Goal: Information Seeking & Learning: Learn about a topic

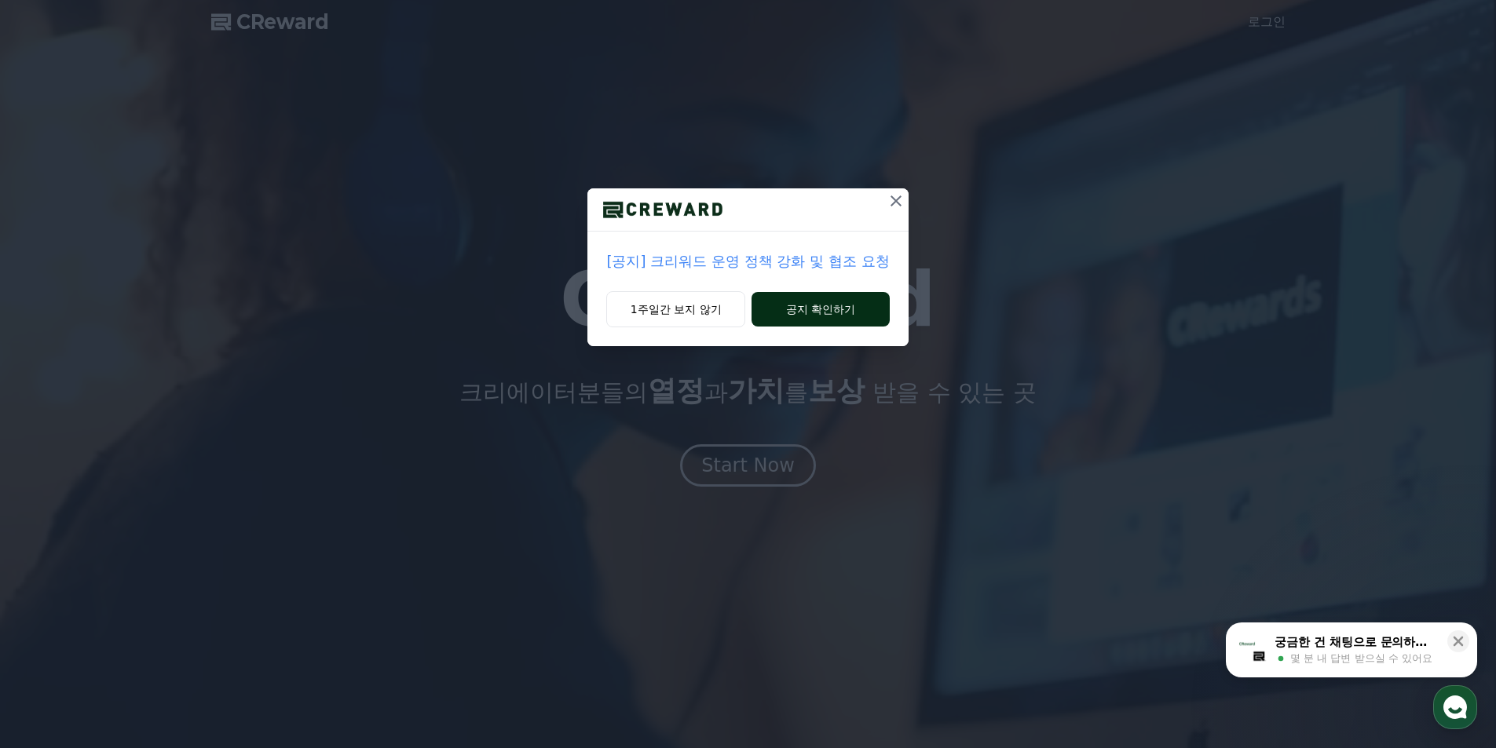
click at [800, 313] on button "공지 확인하기" at bounding box center [820, 309] width 137 height 35
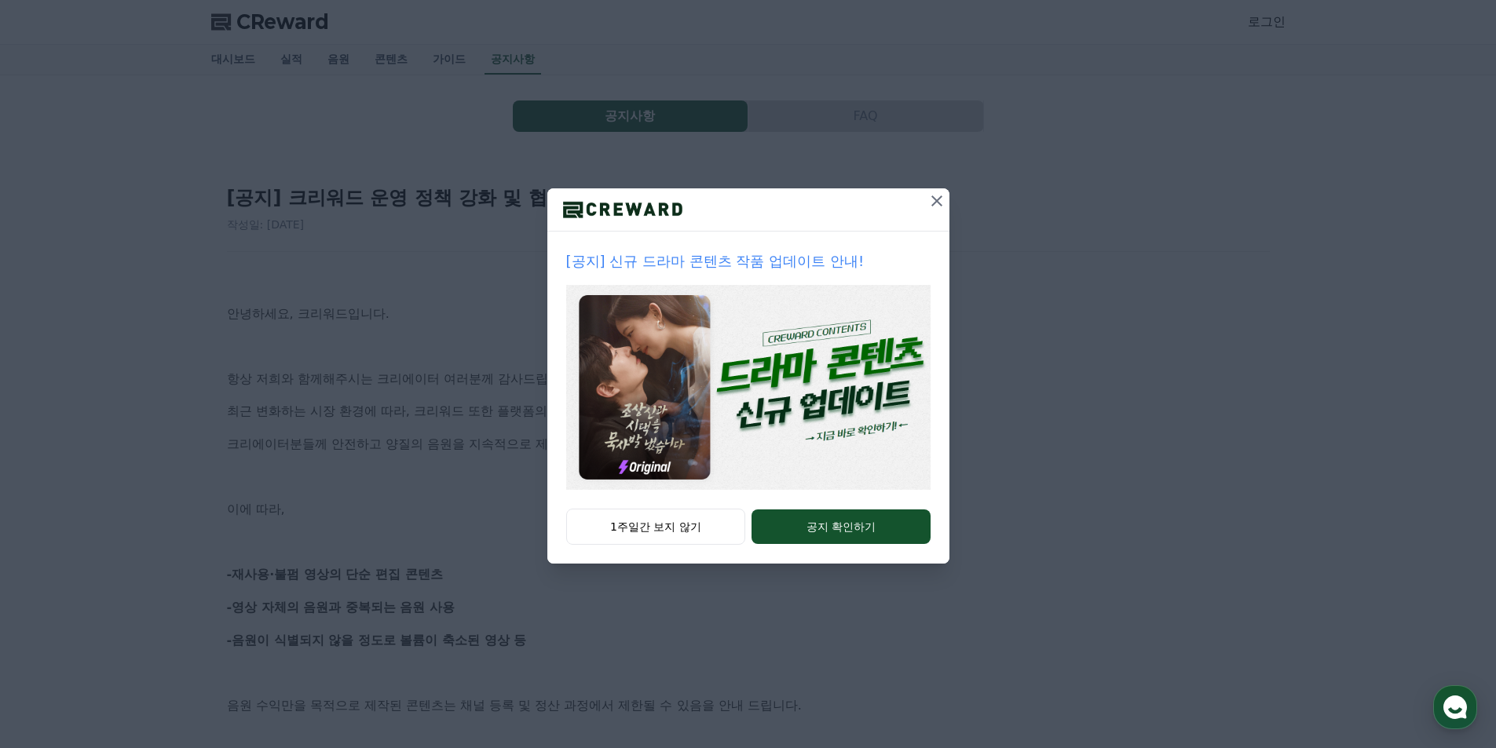
drag, startPoint x: 939, startPoint y: 196, endPoint x: 786, endPoint y: 439, distance: 287.6
click at [781, 474] on div "[공지] 신규 드라마 콘텐츠 작품 업데이트 안내! 1주일간 보지 않기 공지 확인하기" at bounding box center [748, 375] width 402 height 375
click at [792, 373] on img at bounding box center [748, 387] width 364 height 205
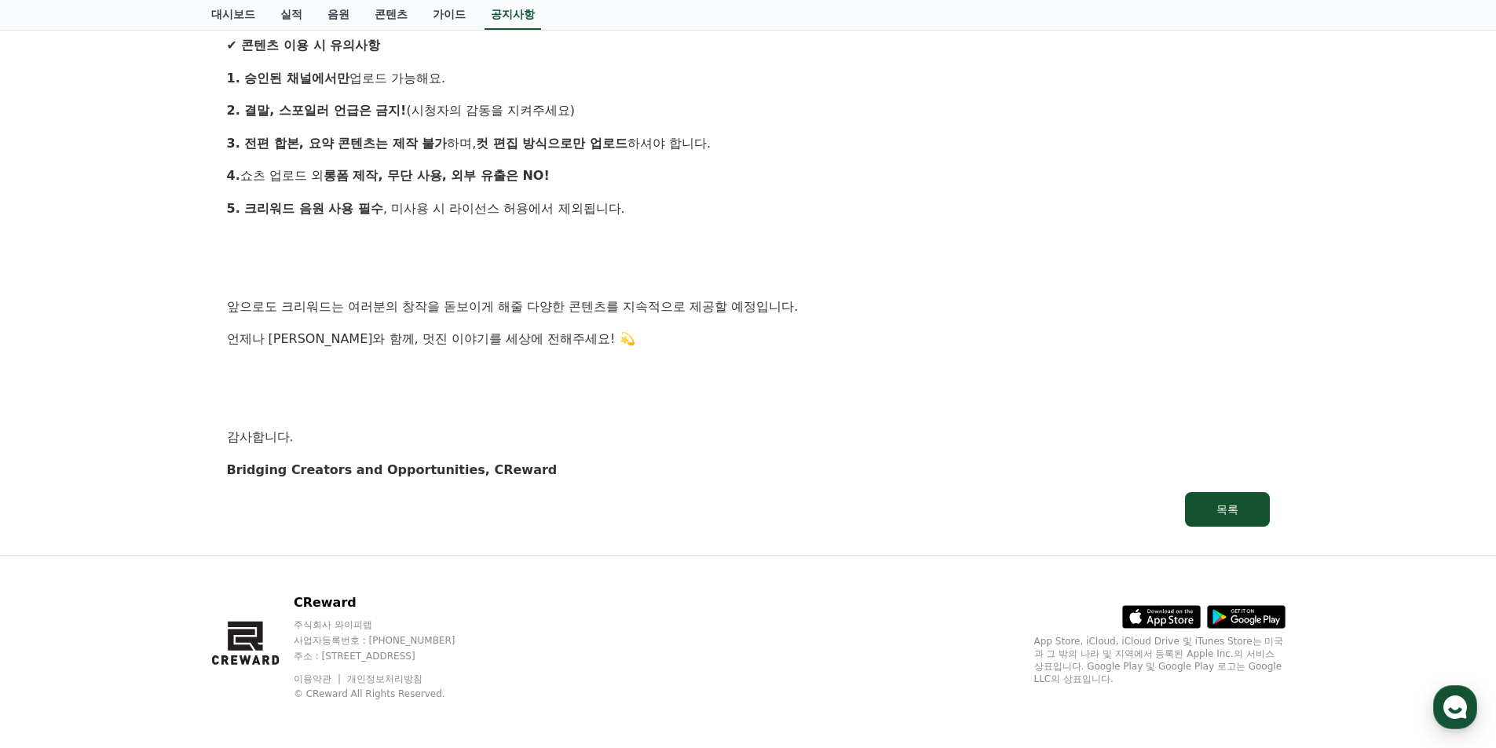
scroll to position [1504, 0]
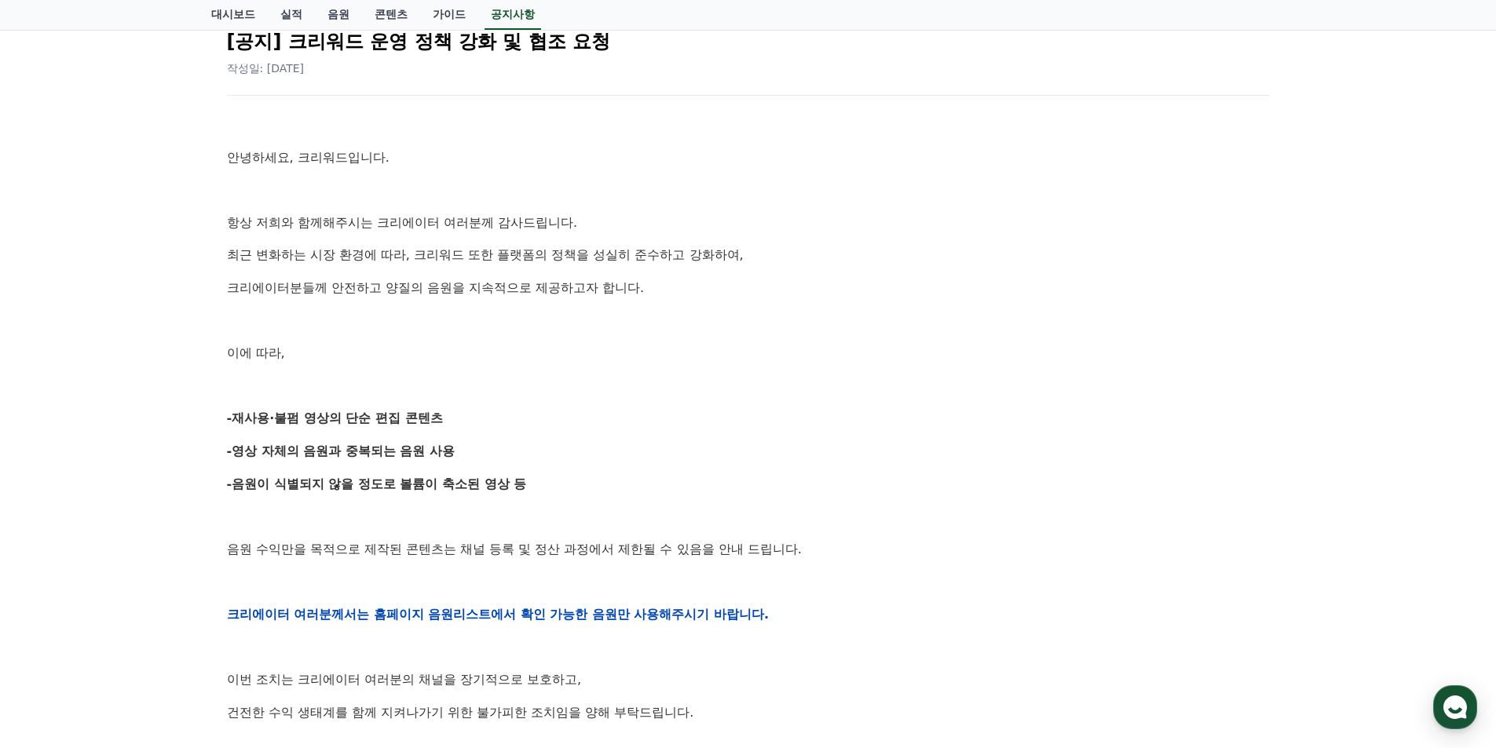
scroll to position [157, 0]
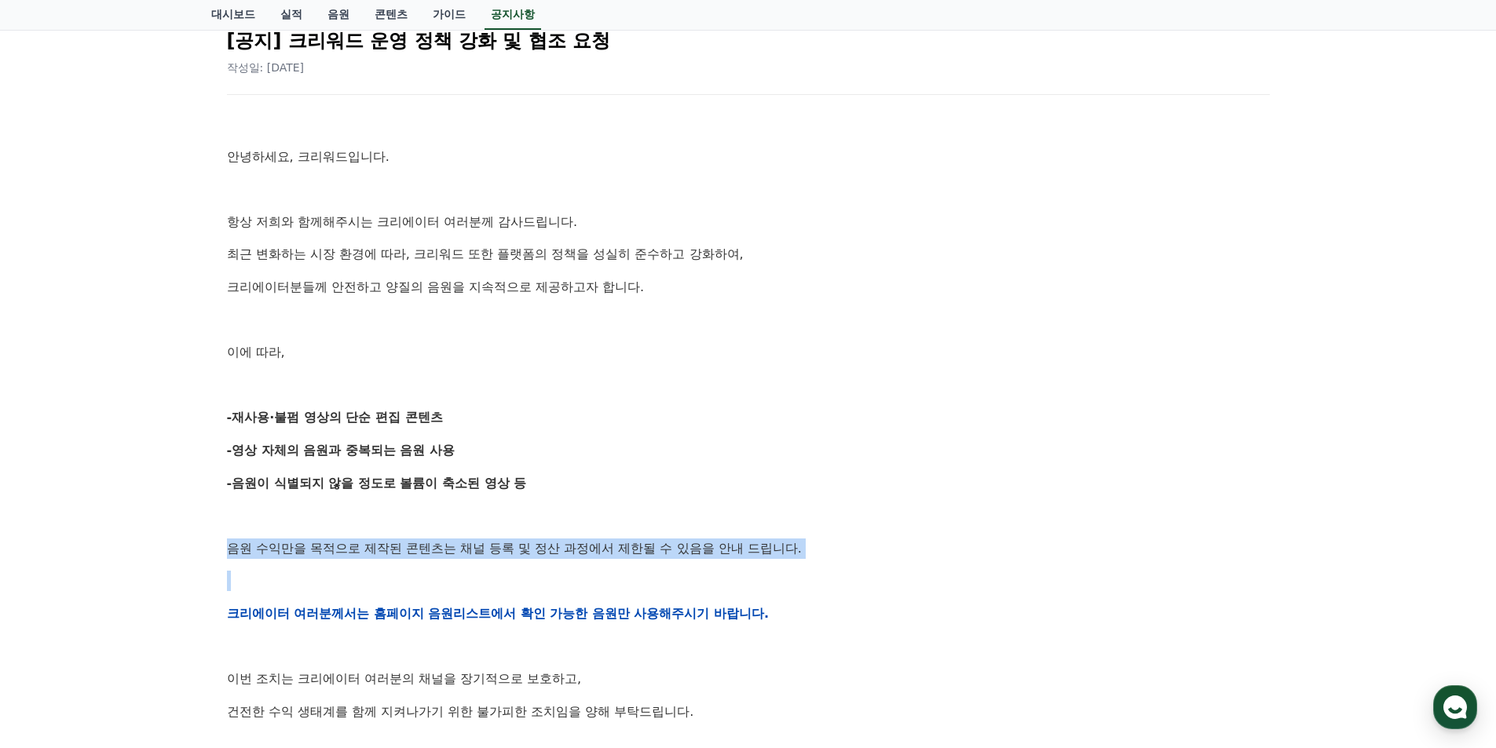
drag, startPoint x: 224, startPoint y: 547, endPoint x: 443, endPoint y: 564, distance: 219.8
click at [423, 561] on div "[공지] 크리워드 운영 정책 강화 및 협조 요청 작성일: [DATE] 안녕하세요, 크리워드입니다. 항상 저희와 함께해주시는 크리에이터 여러분께…" at bounding box center [748, 588] width 1049 height 1151
click at [444, 565] on div "안녕하세요, 크리워드입니다. 항상 저희와 함께해주시는 크리에이터 여러분께 감사드립니다. 최근 변화하는 시장 환경에 따라, 크리워드 또한 플랫폼…" at bounding box center [748, 614] width 1043 height 1000
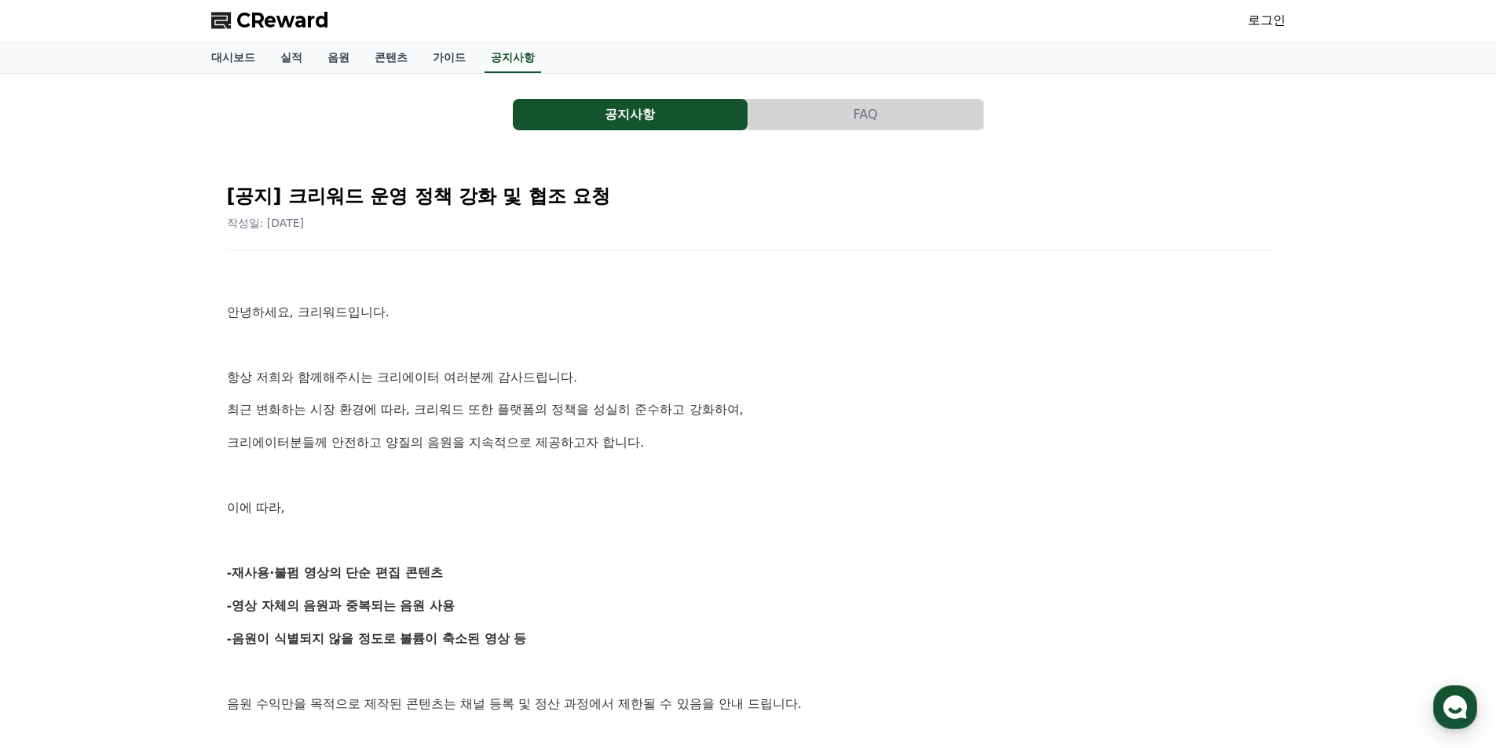
scroll to position [0, 0]
click at [236, 59] on link "대시보드" at bounding box center [233, 60] width 69 height 30
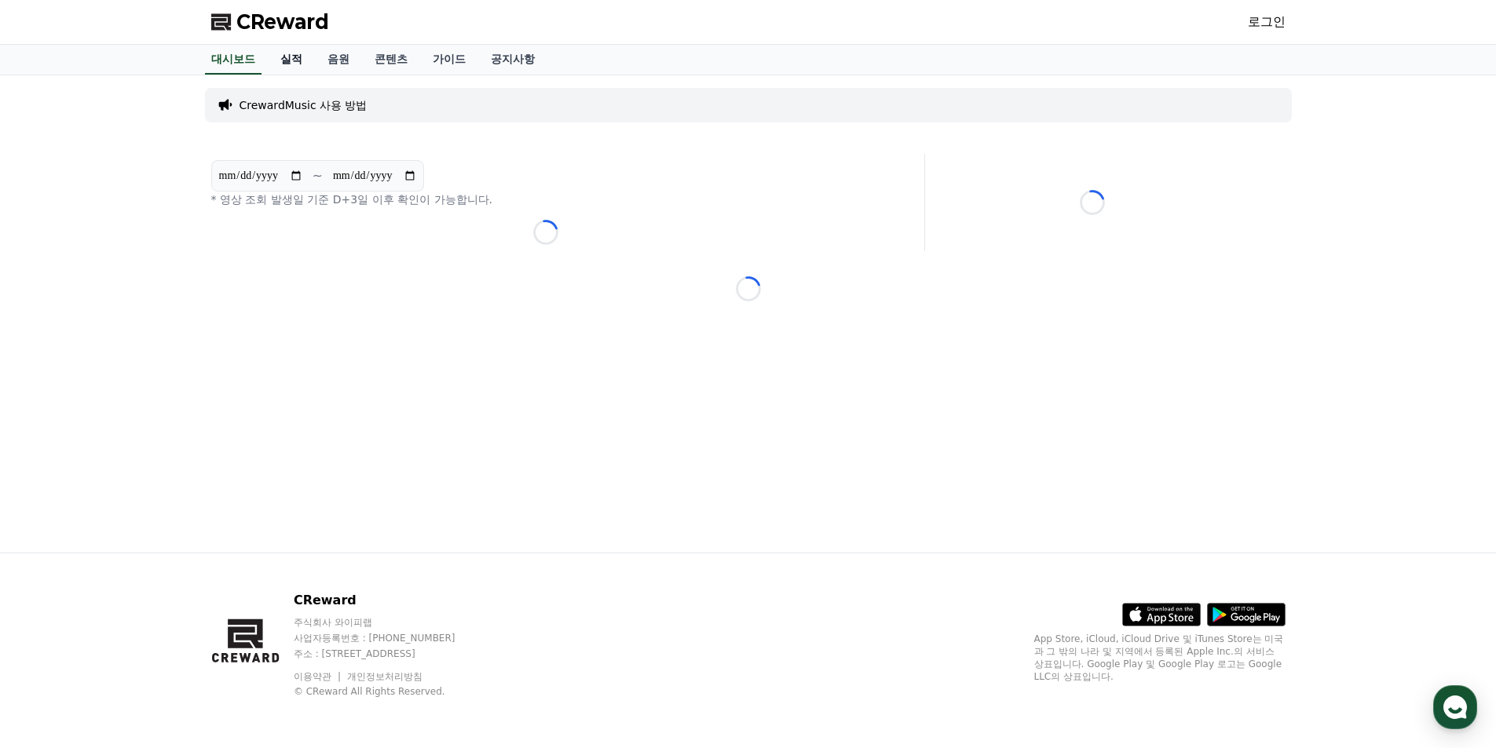
click at [309, 63] on link "실적" at bounding box center [291, 60] width 47 height 30
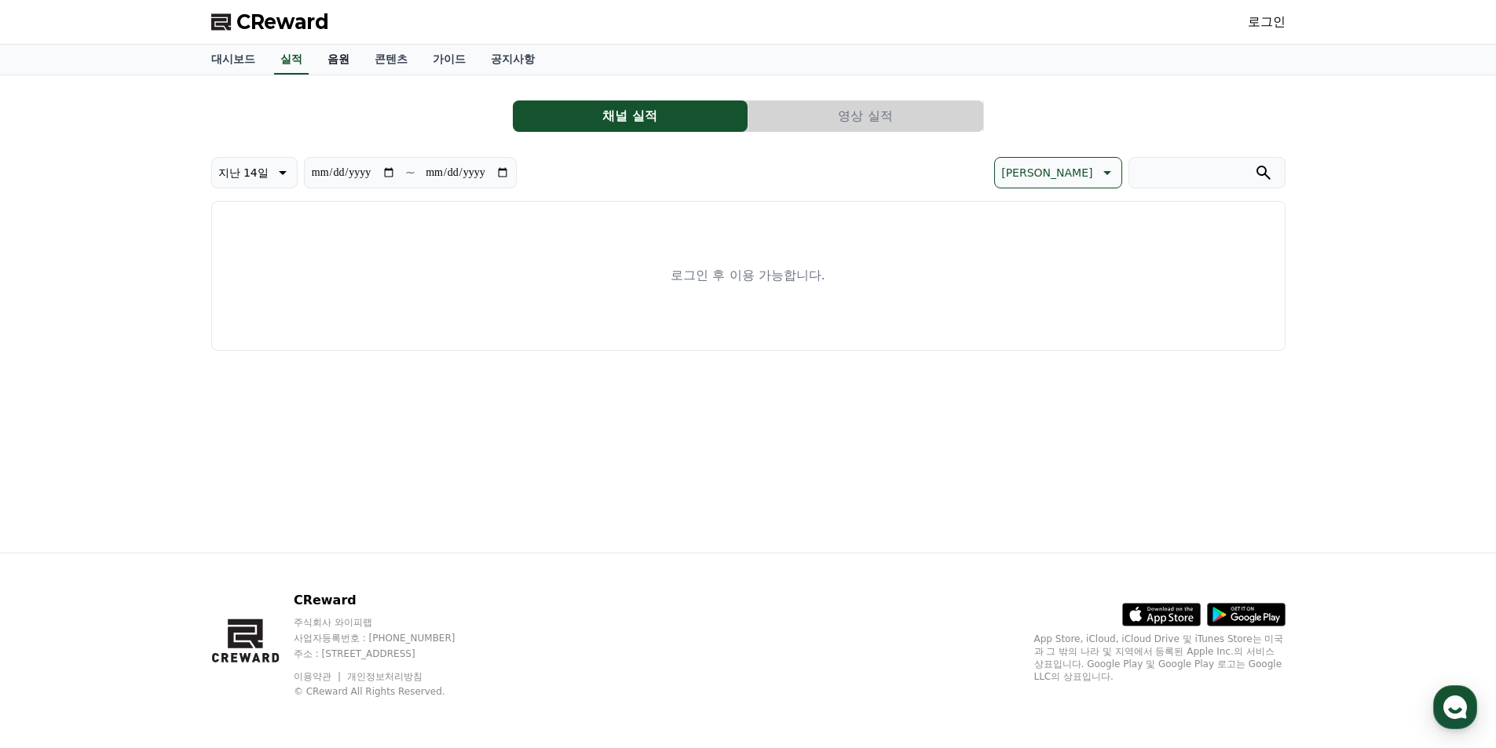
click at [335, 64] on link "음원" at bounding box center [338, 60] width 47 height 30
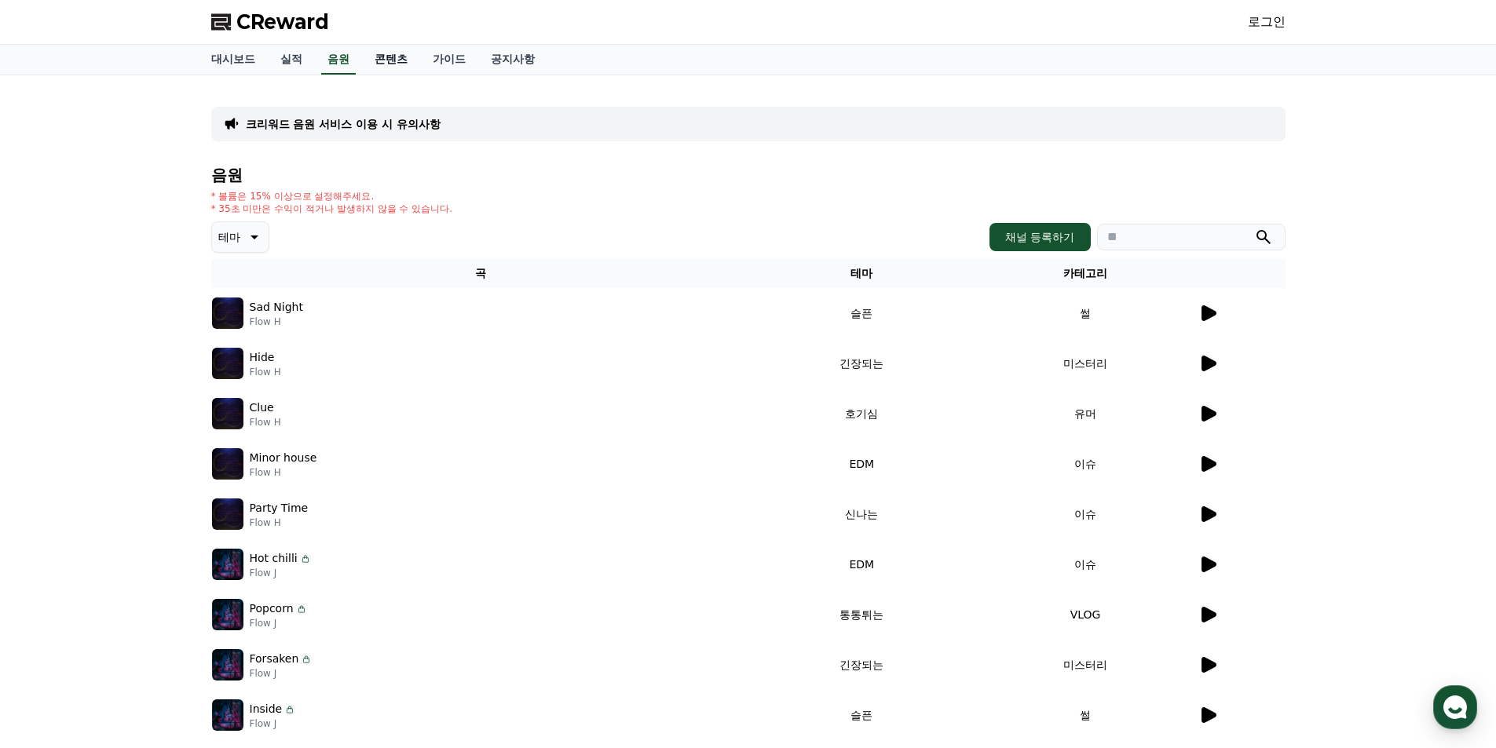
click at [398, 67] on link "콘텐츠" at bounding box center [391, 60] width 58 height 30
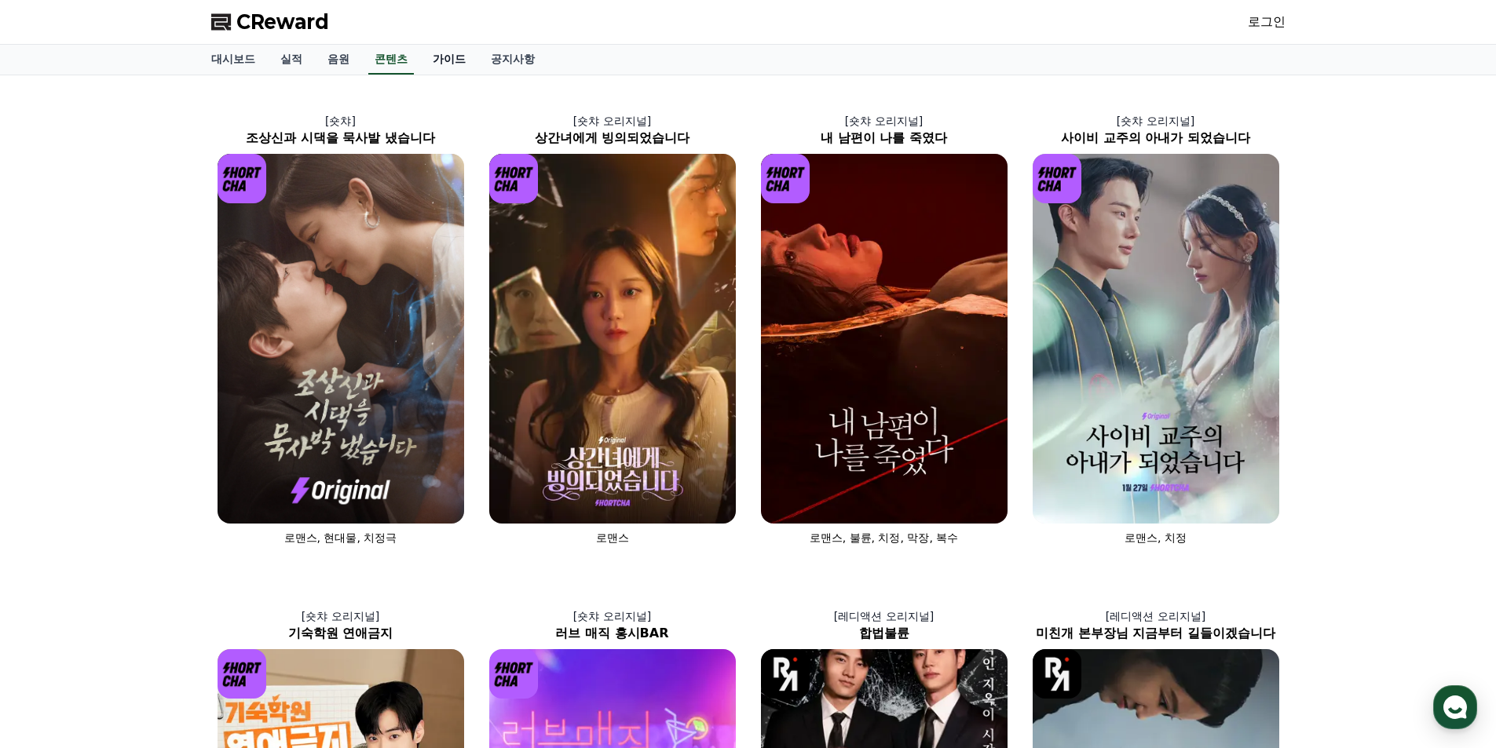
click at [448, 65] on link "가이드" at bounding box center [449, 60] width 58 height 30
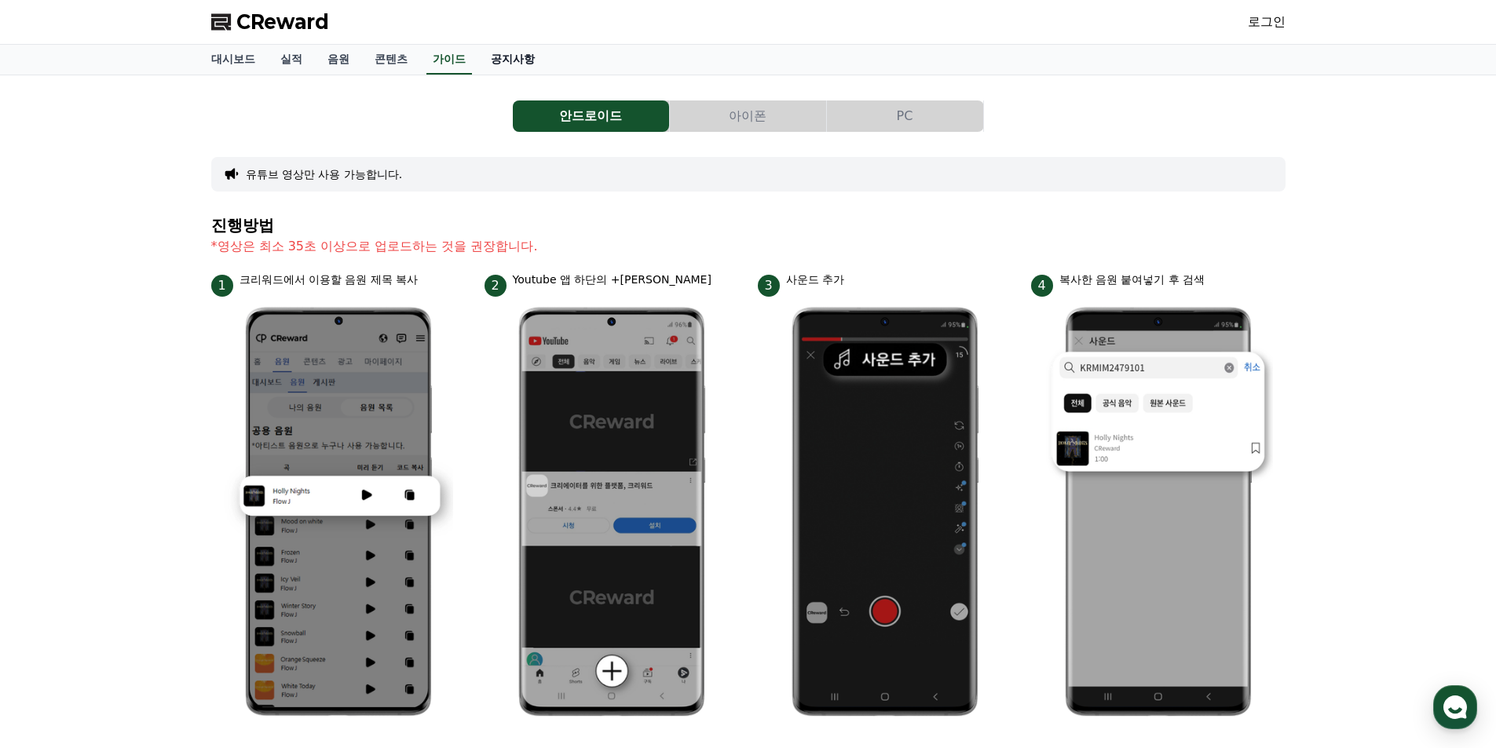
click at [521, 62] on link "공지사항" at bounding box center [512, 60] width 69 height 30
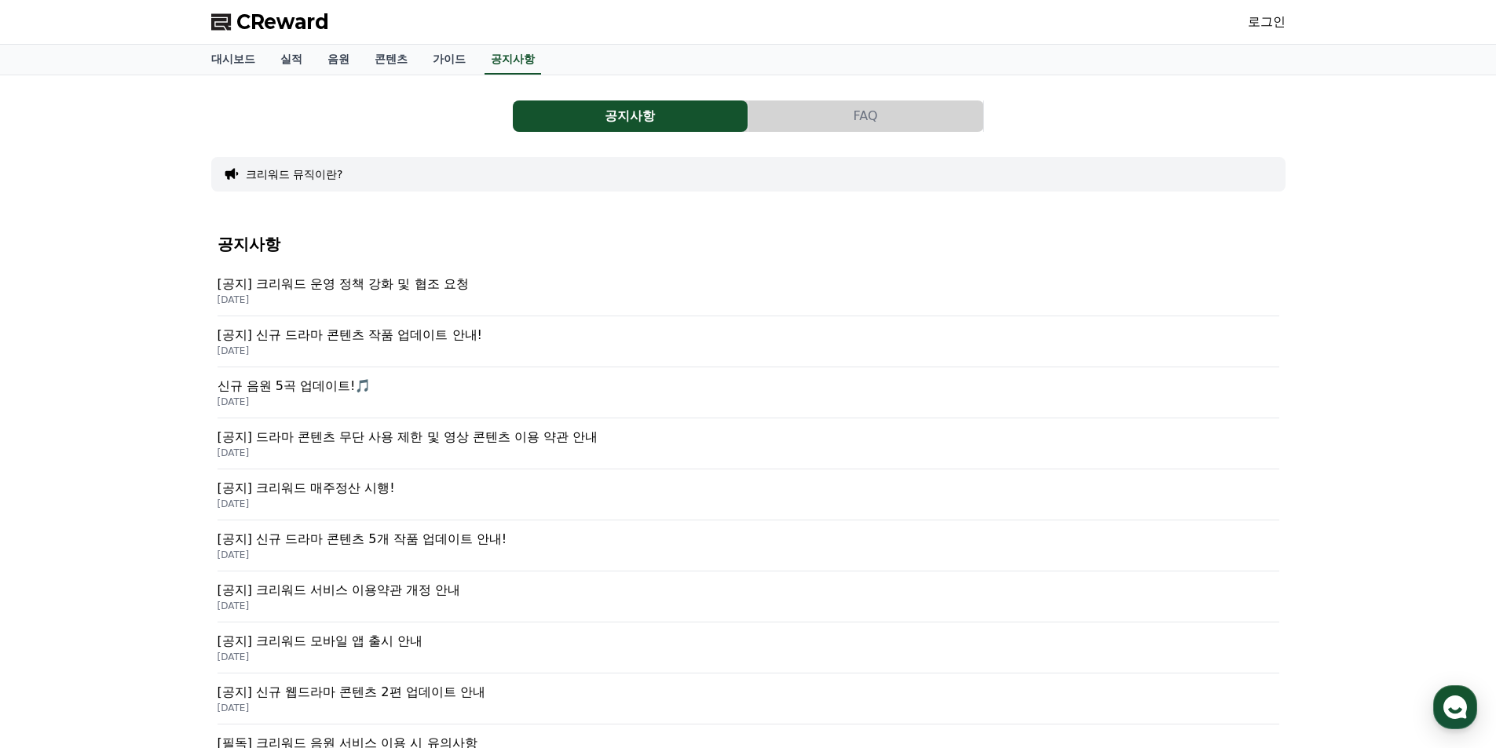
click at [409, 448] on p "2025-07-23" at bounding box center [749, 453] width 1062 height 13
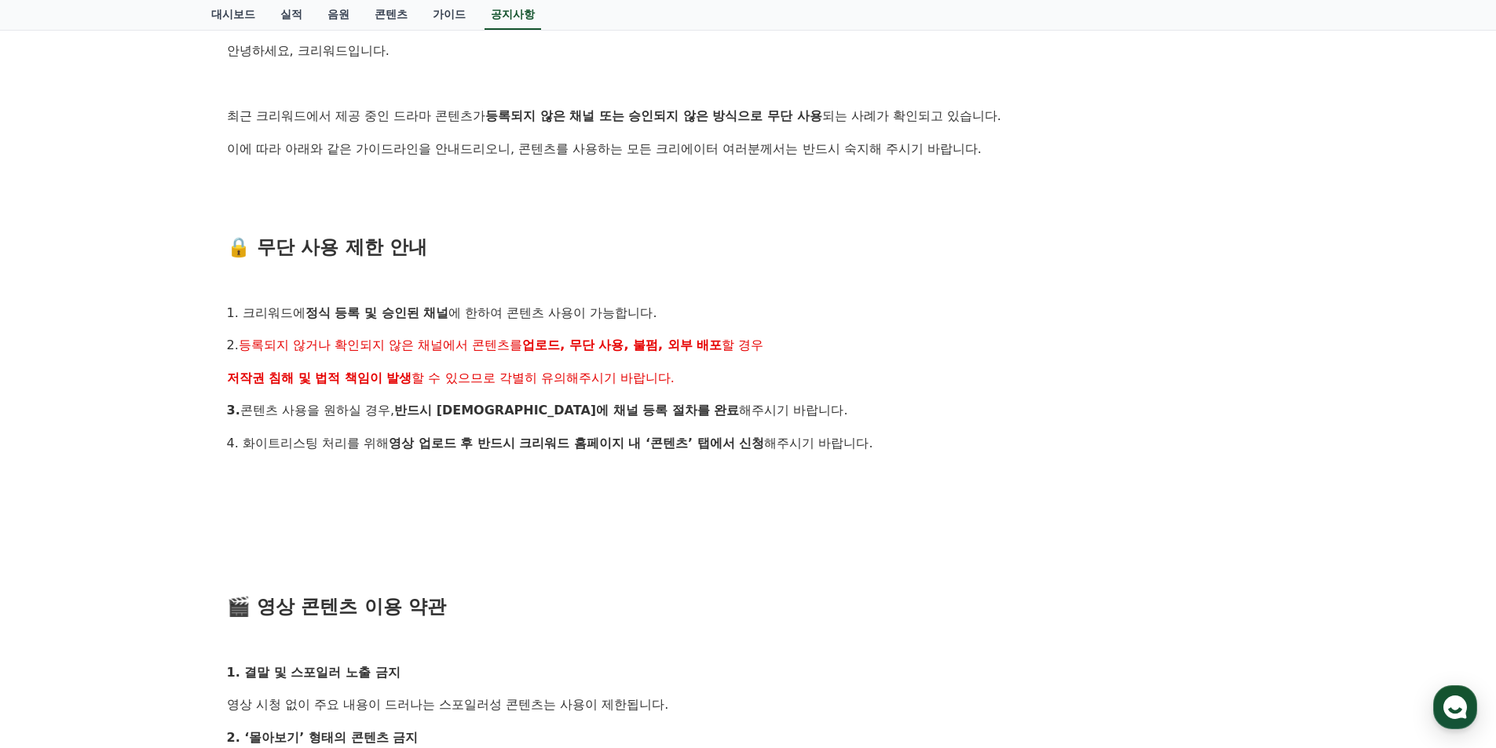
scroll to position [236, 0]
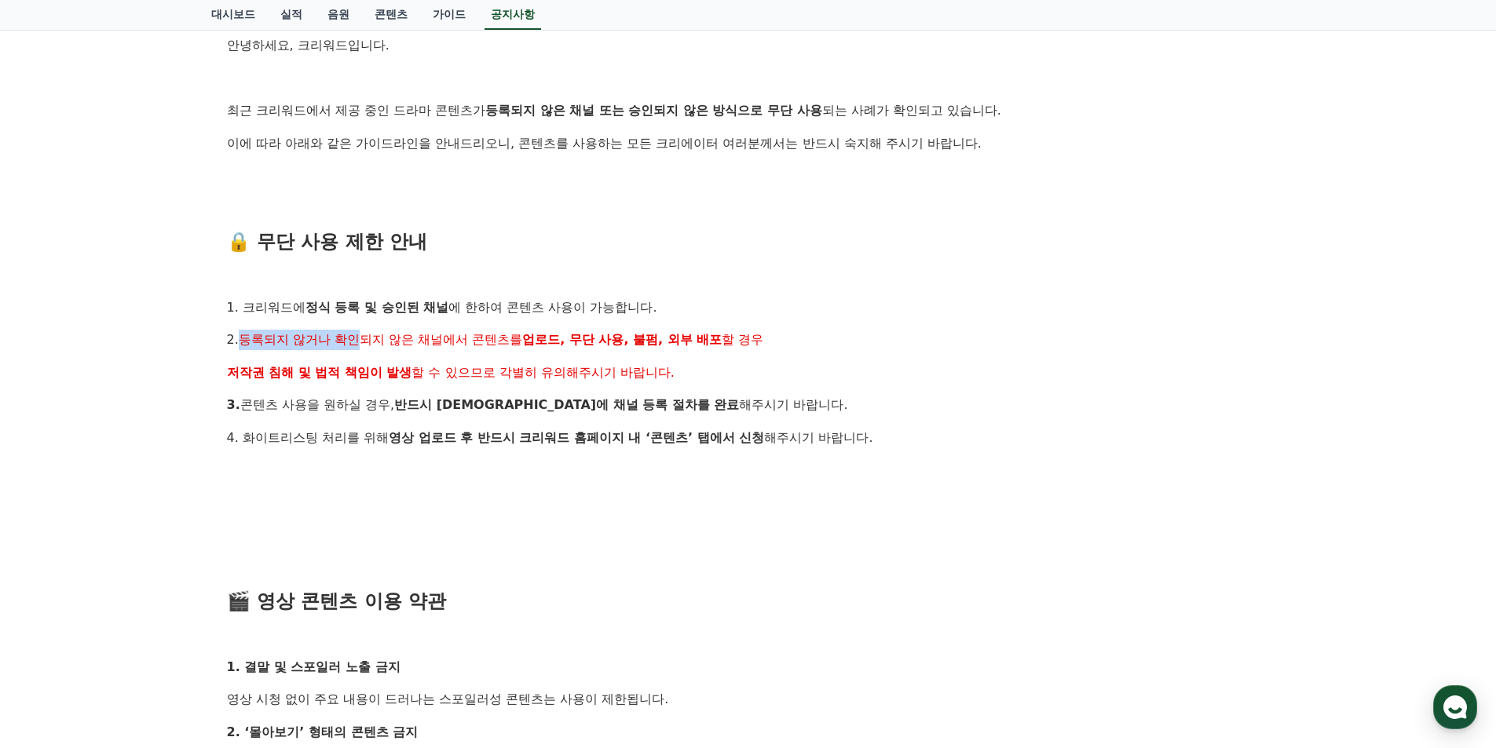
drag, startPoint x: 241, startPoint y: 342, endPoint x: 376, endPoint y: 342, distance: 135.1
click at [364, 342] on span "등록되지 않거나 확인되지 않은 채널에서 콘텐츠를" at bounding box center [381, 339] width 284 height 15
click at [486, 375] on span "할 수 있으므로 각별히 유의해주시기 바랍니다." at bounding box center [543, 372] width 263 height 15
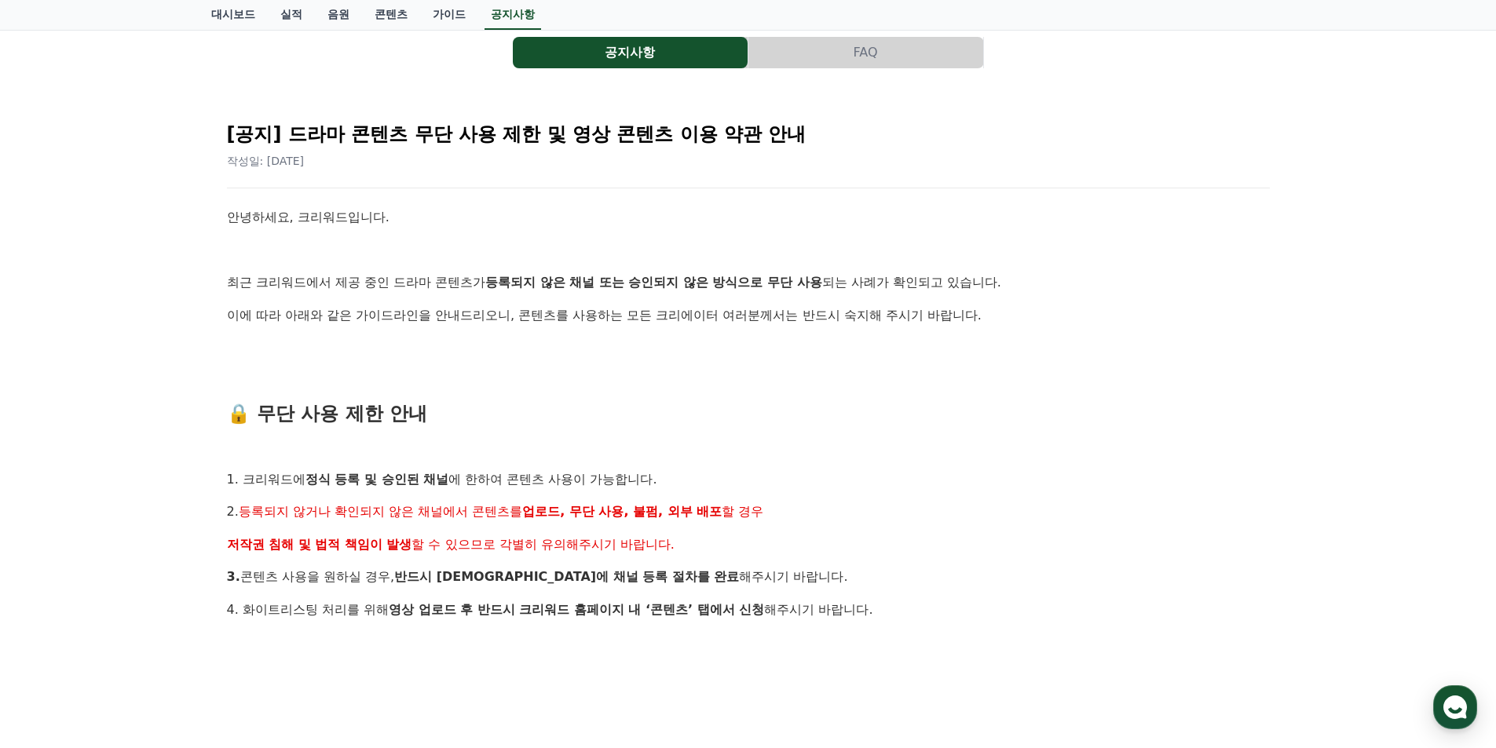
scroll to position [0, 0]
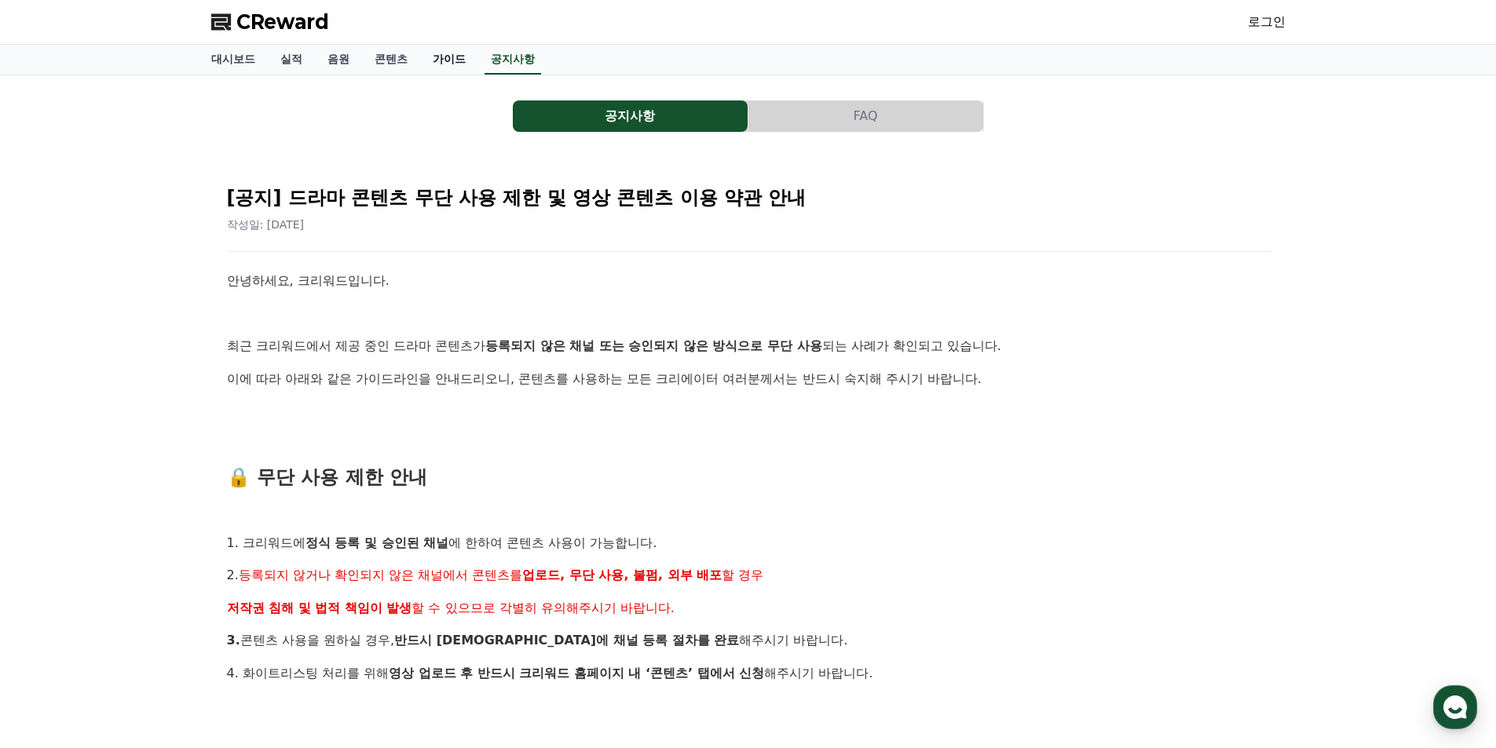
click at [446, 61] on link "가이드" at bounding box center [449, 60] width 58 height 30
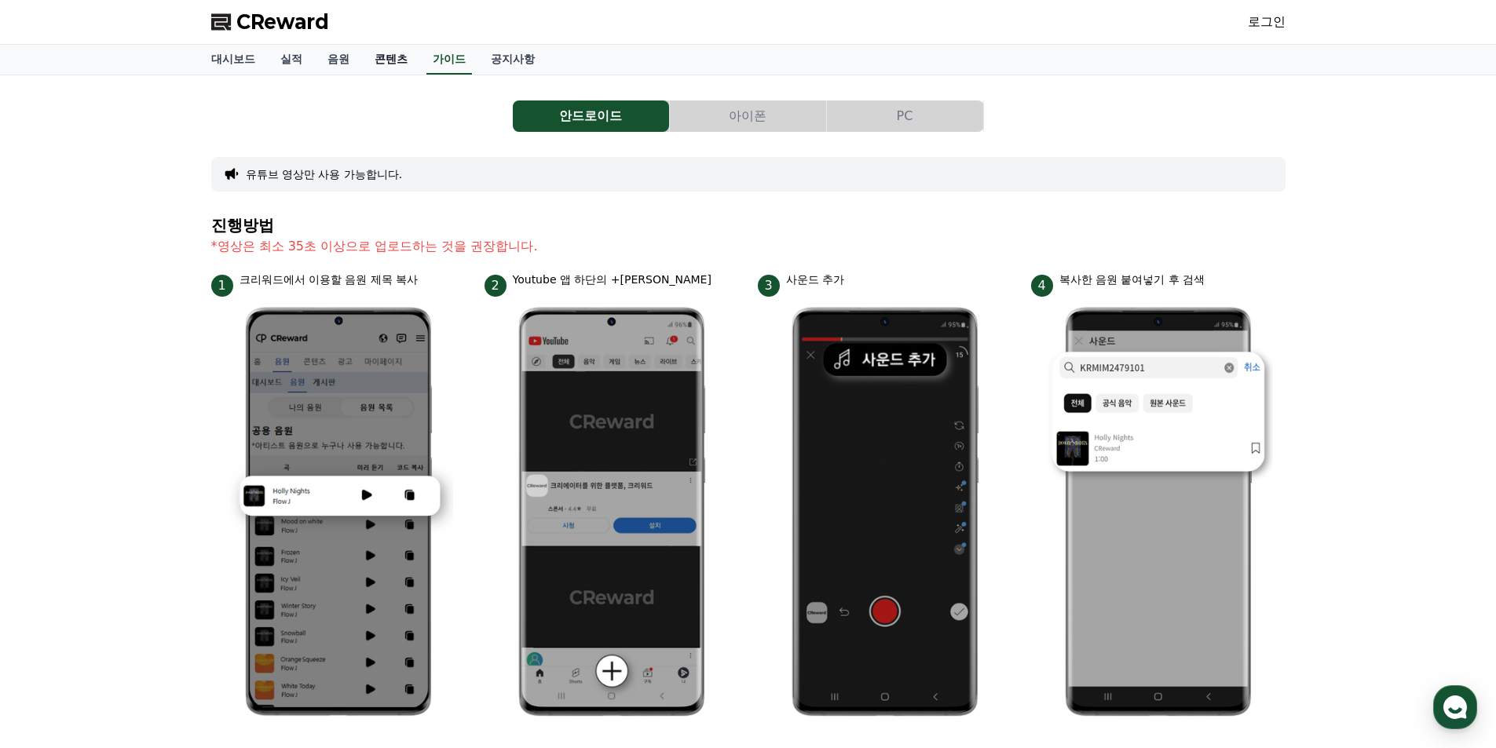
click at [390, 53] on link "콘텐츠" at bounding box center [391, 60] width 58 height 30
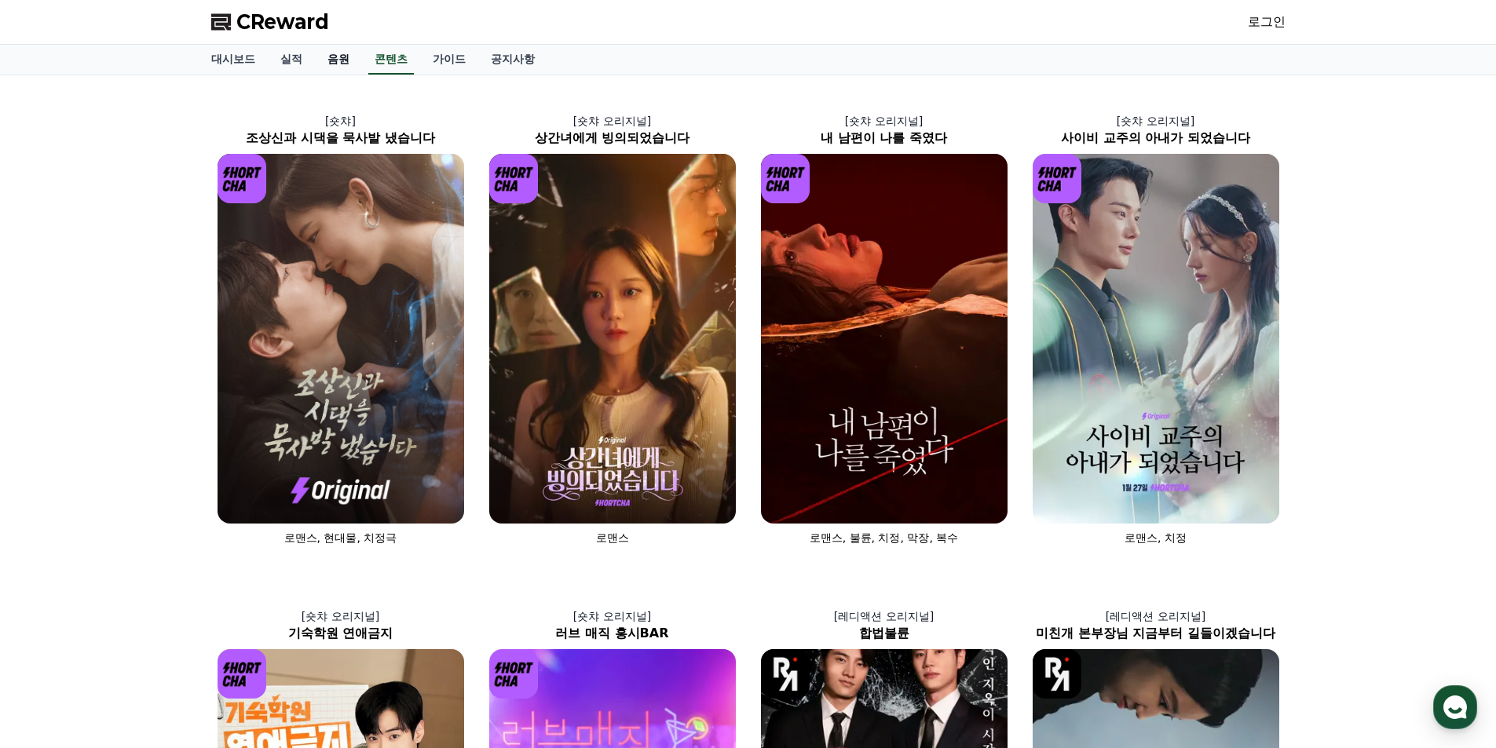
click at [343, 52] on link "음원" at bounding box center [338, 60] width 47 height 30
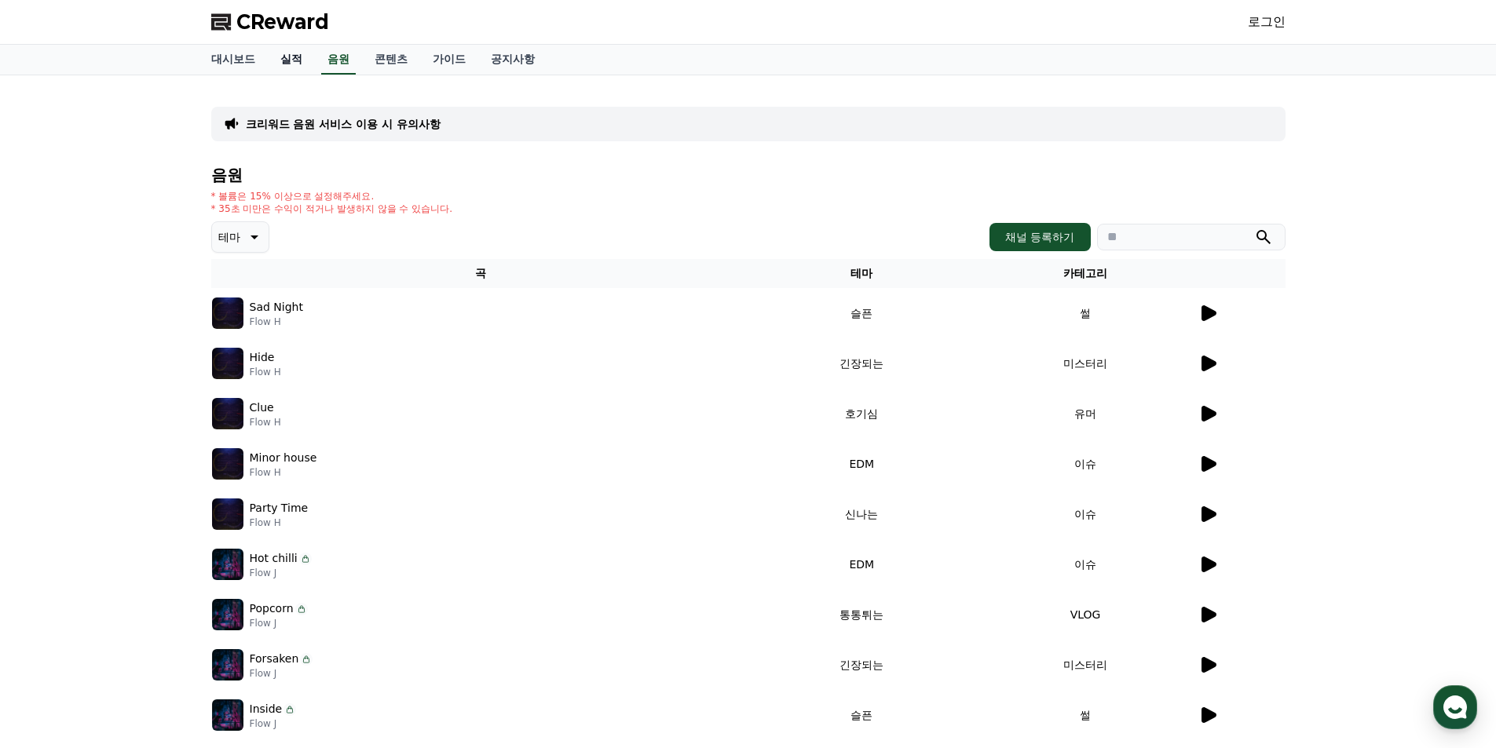
click at [294, 64] on link "실적" at bounding box center [291, 60] width 47 height 30
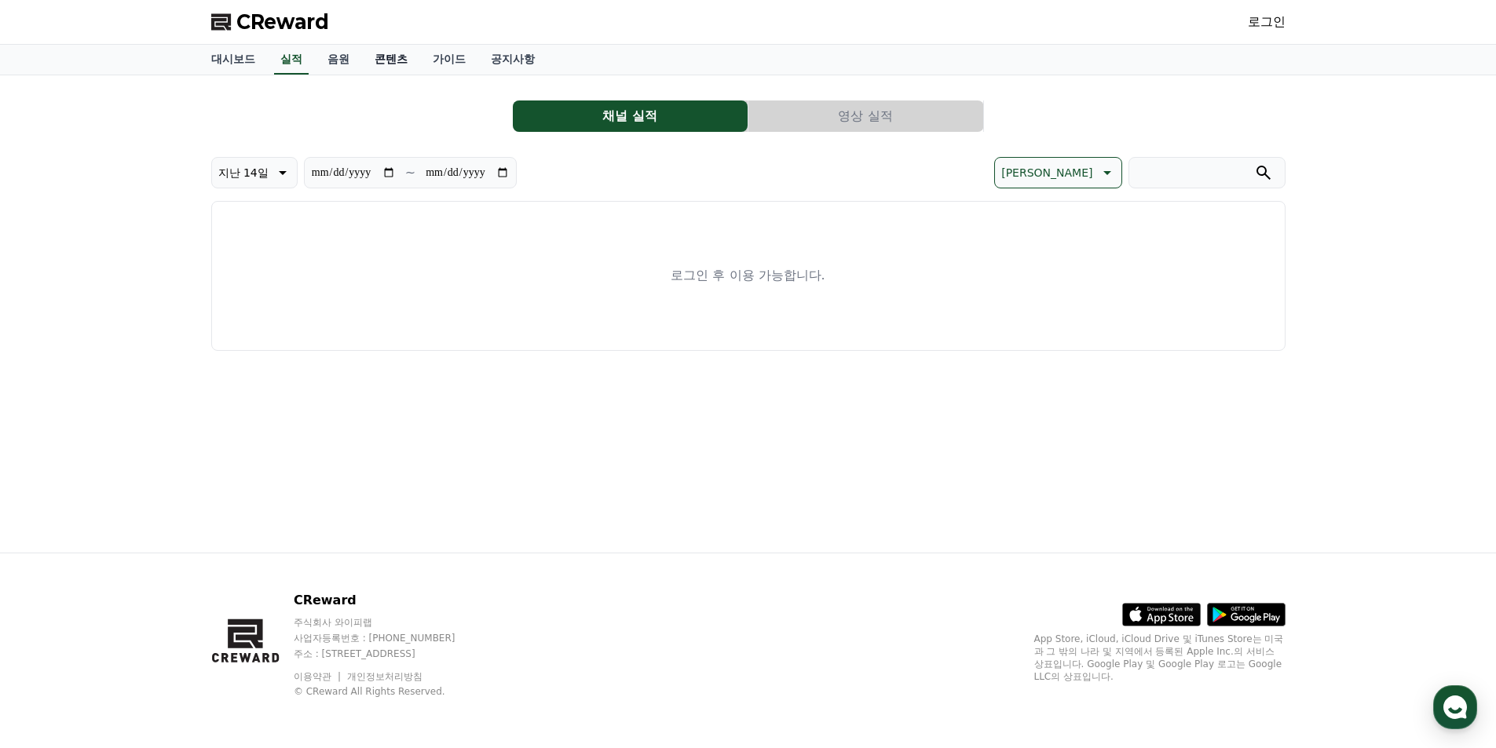
click at [404, 57] on link "콘텐츠" at bounding box center [391, 60] width 58 height 30
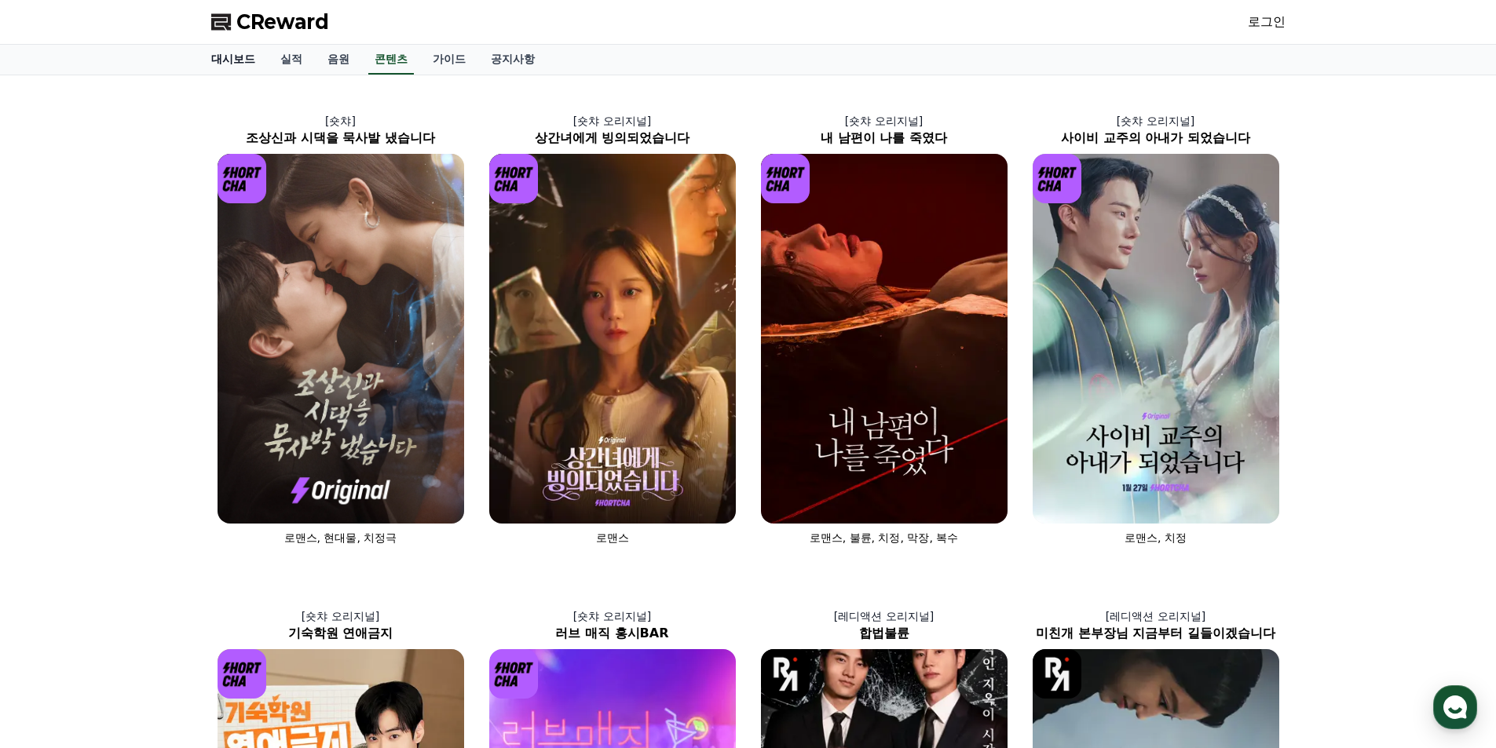
click at [232, 54] on link "대시보드" at bounding box center [233, 60] width 69 height 30
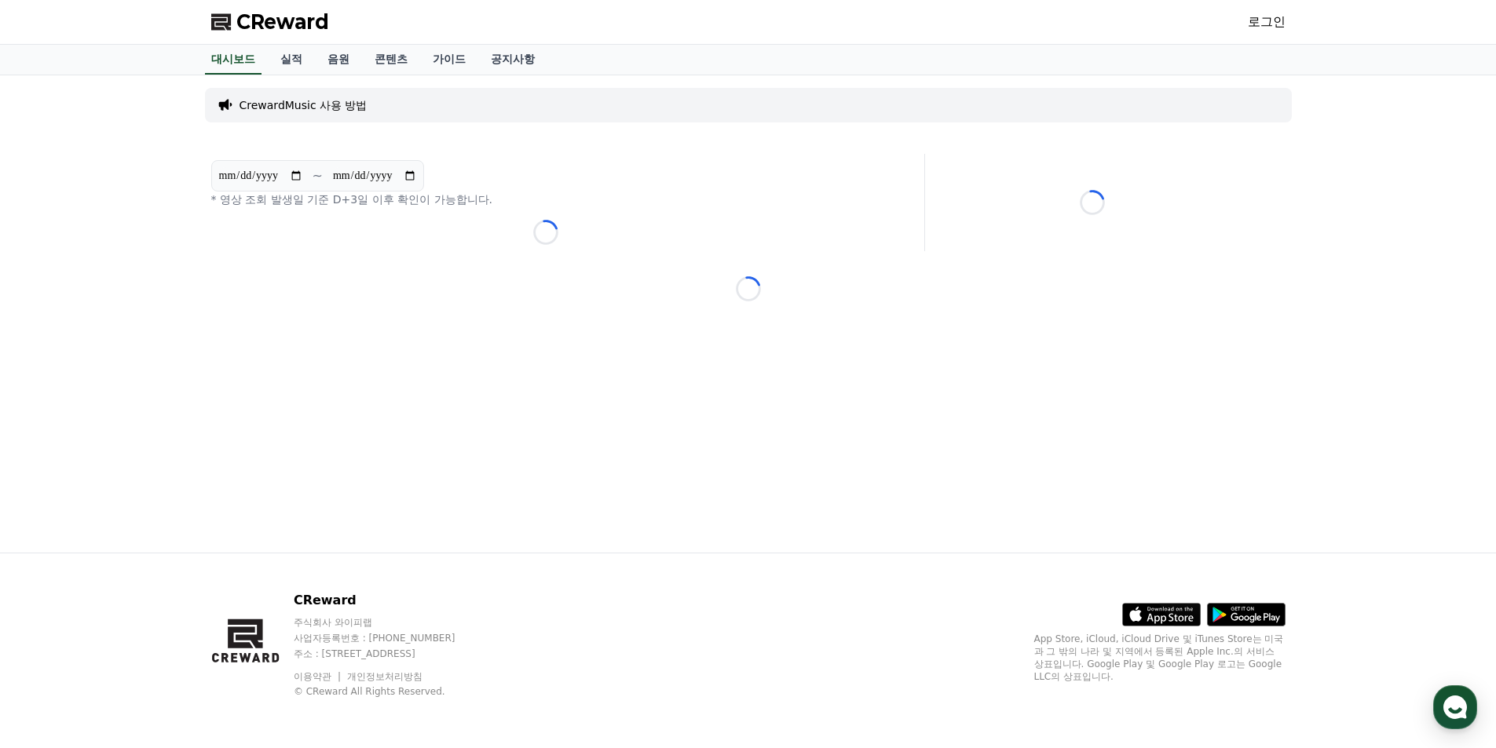
click at [276, 20] on span "CReward" at bounding box center [282, 21] width 93 height 25
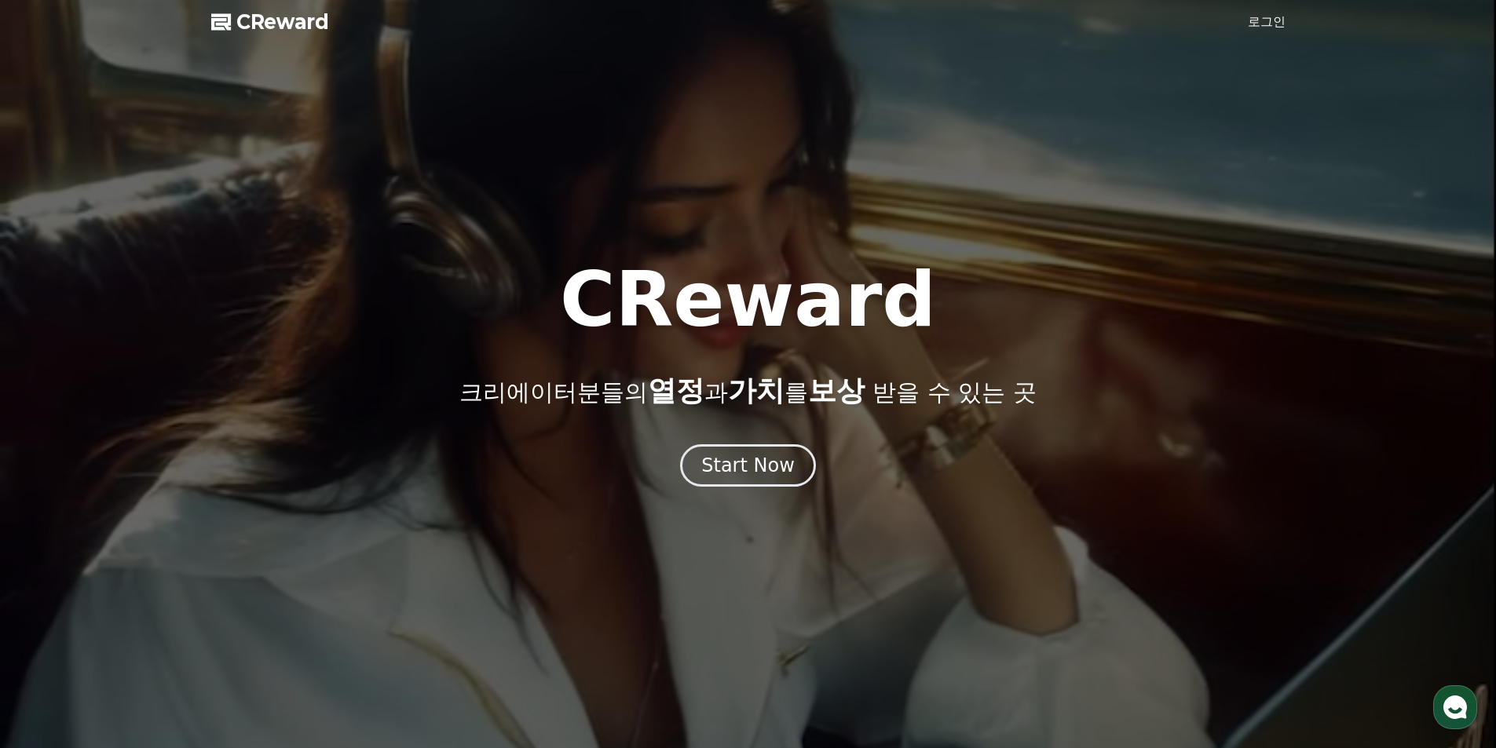
click at [269, 23] on span "CReward" at bounding box center [282, 21] width 93 height 25
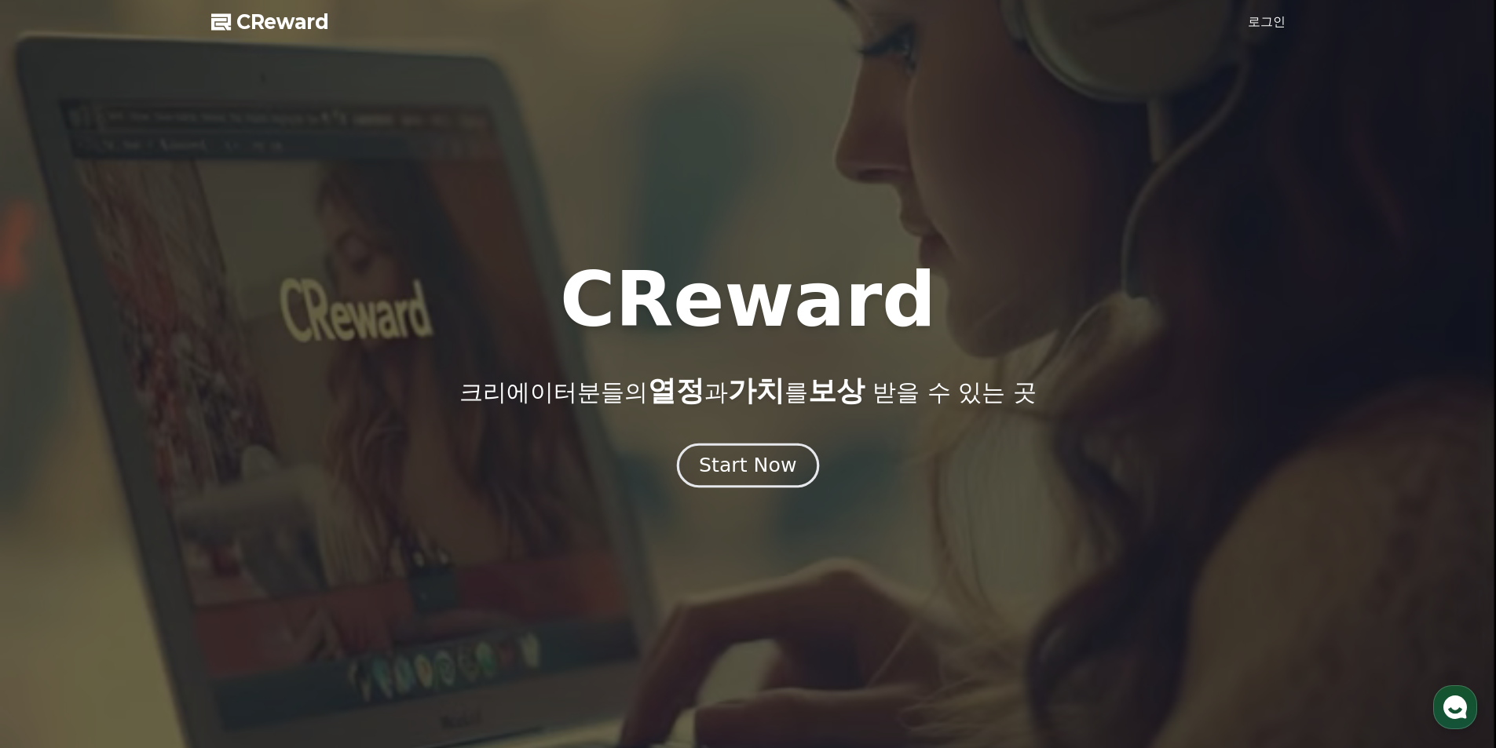
click at [768, 473] on div "Start Now" at bounding box center [747, 465] width 97 height 27
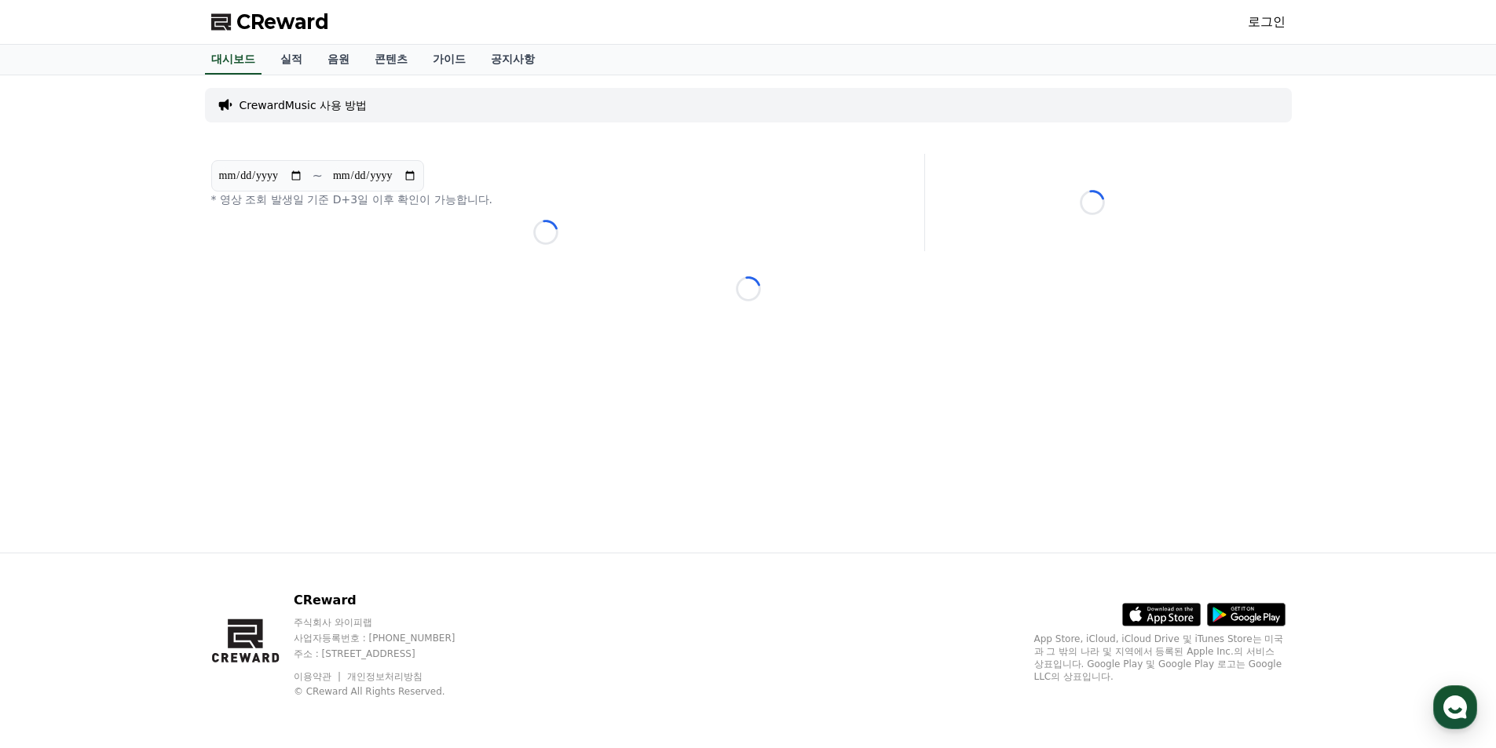
click at [1266, 26] on link "로그인" at bounding box center [1267, 22] width 38 height 19
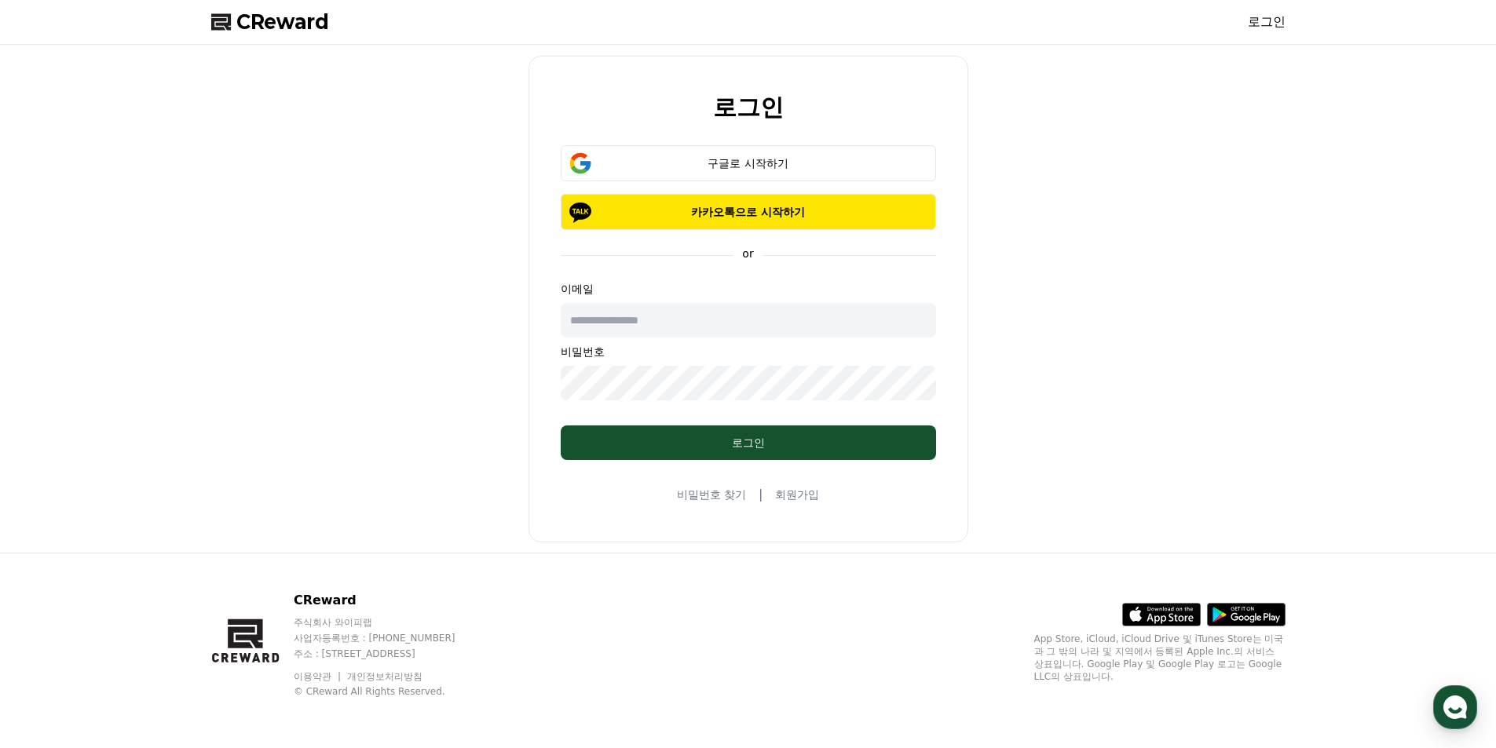
click at [274, 24] on span "CReward" at bounding box center [282, 21] width 93 height 25
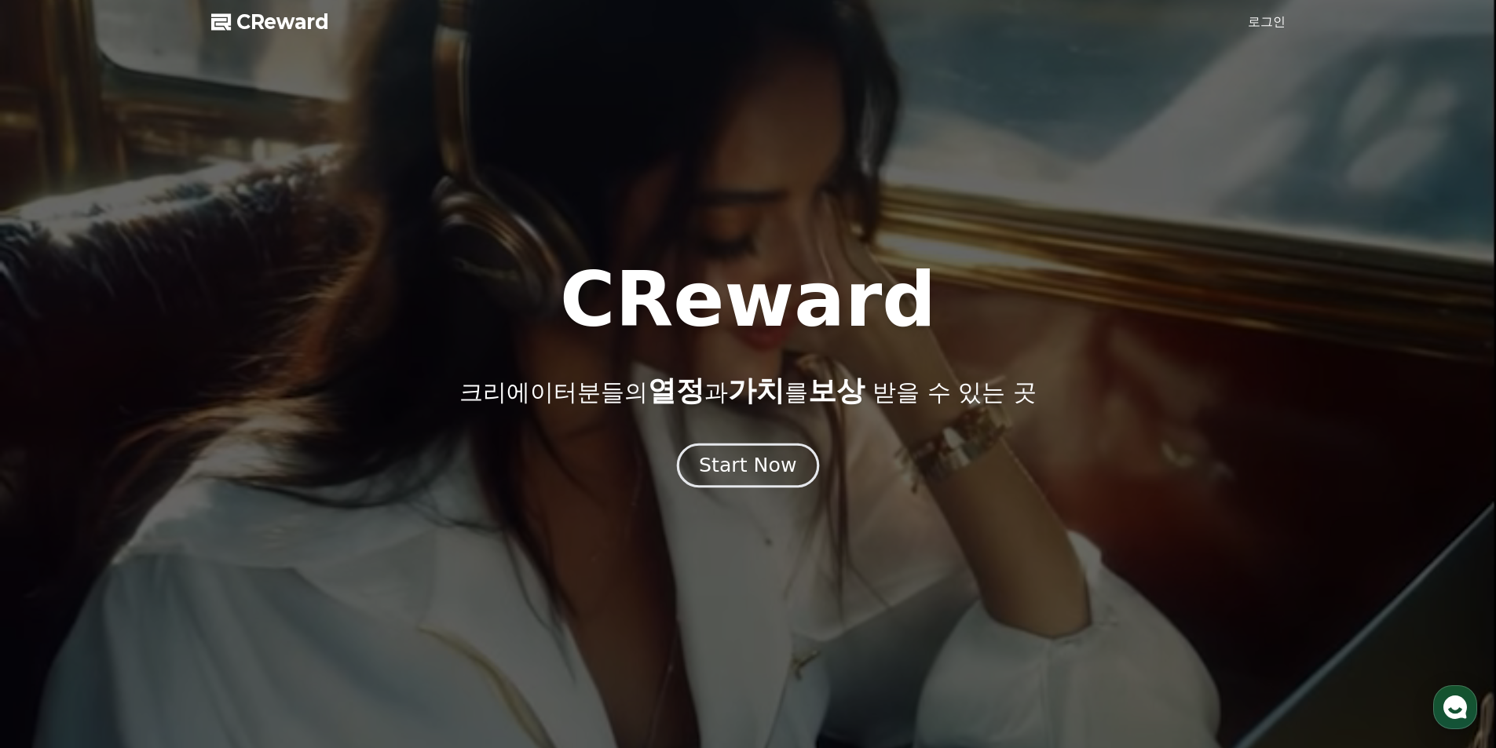
click at [772, 468] on div "Start Now" at bounding box center [747, 465] width 97 height 27
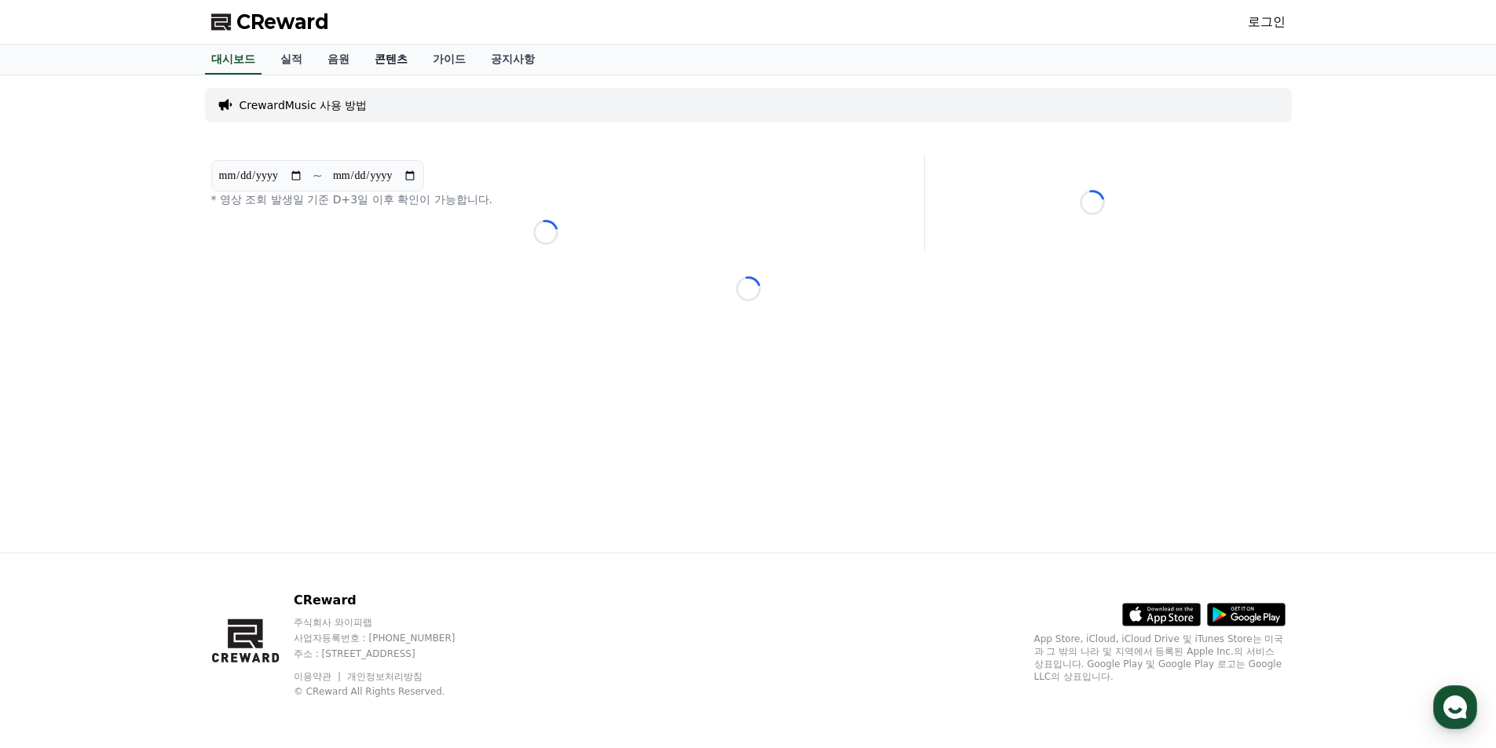
click at [392, 60] on link "콘텐츠" at bounding box center [391, 60] width 58 height 30
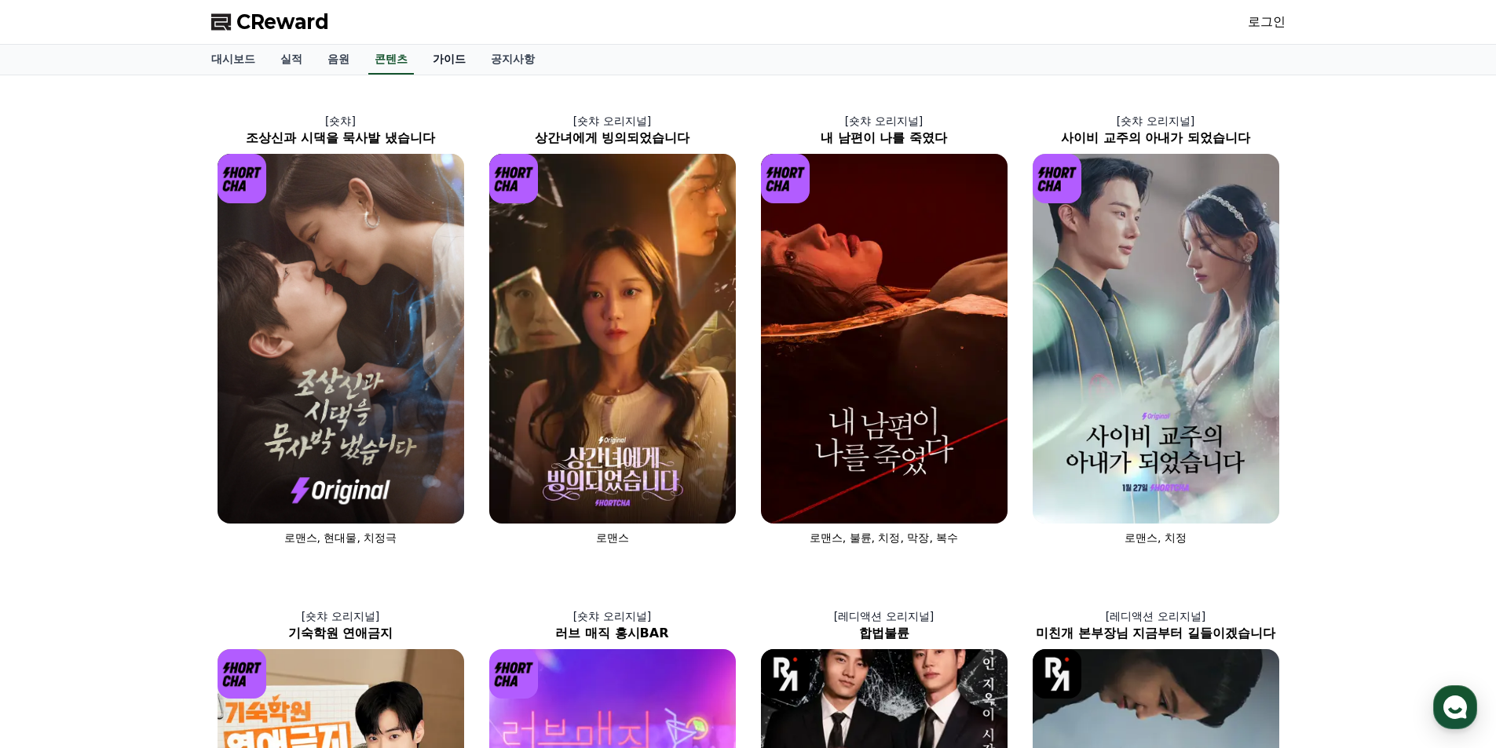
click at [451, 57] on link "가이드" at bounding box center [449, 60] width 58 height 30
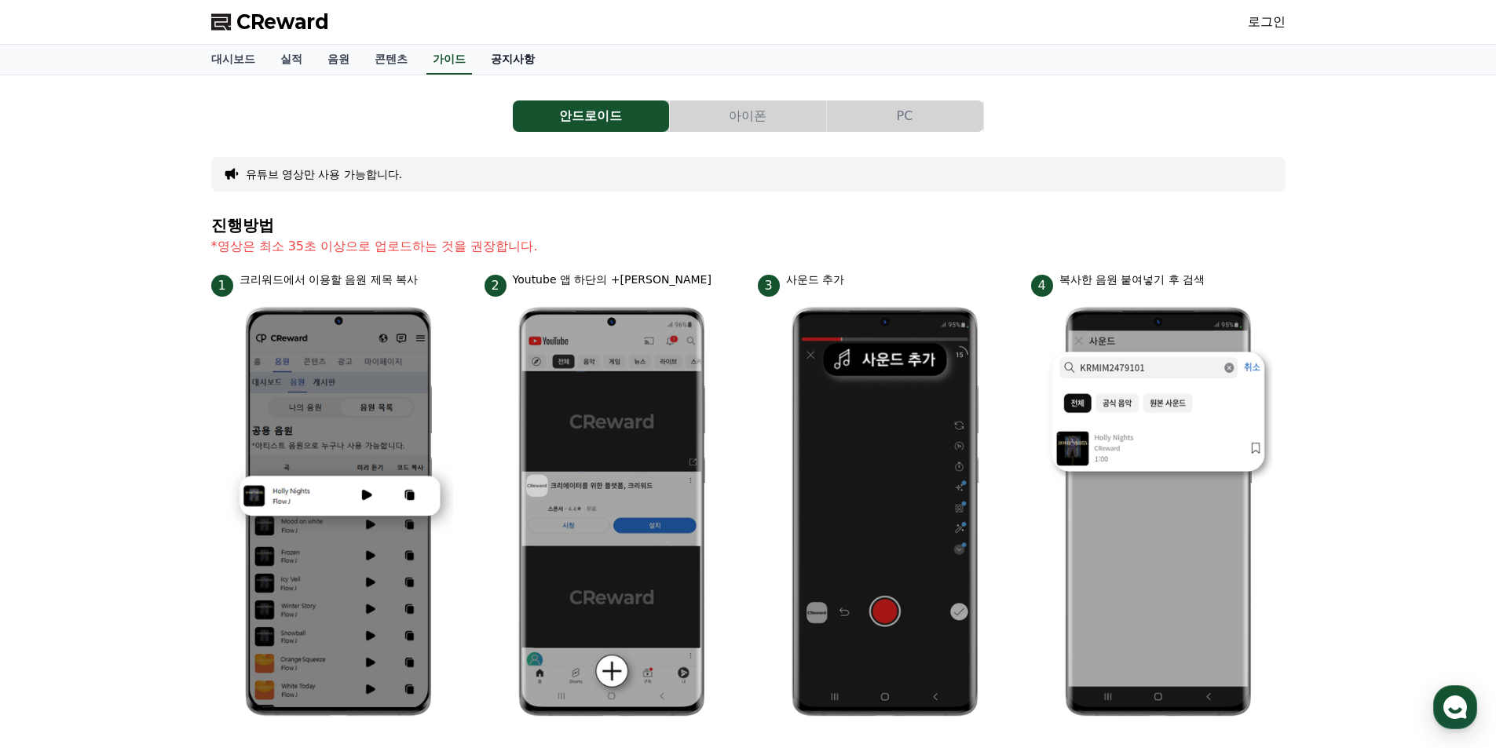
click at [499, 63] on link "공지사항" at bounding box center [512, 60] width 69 height 30
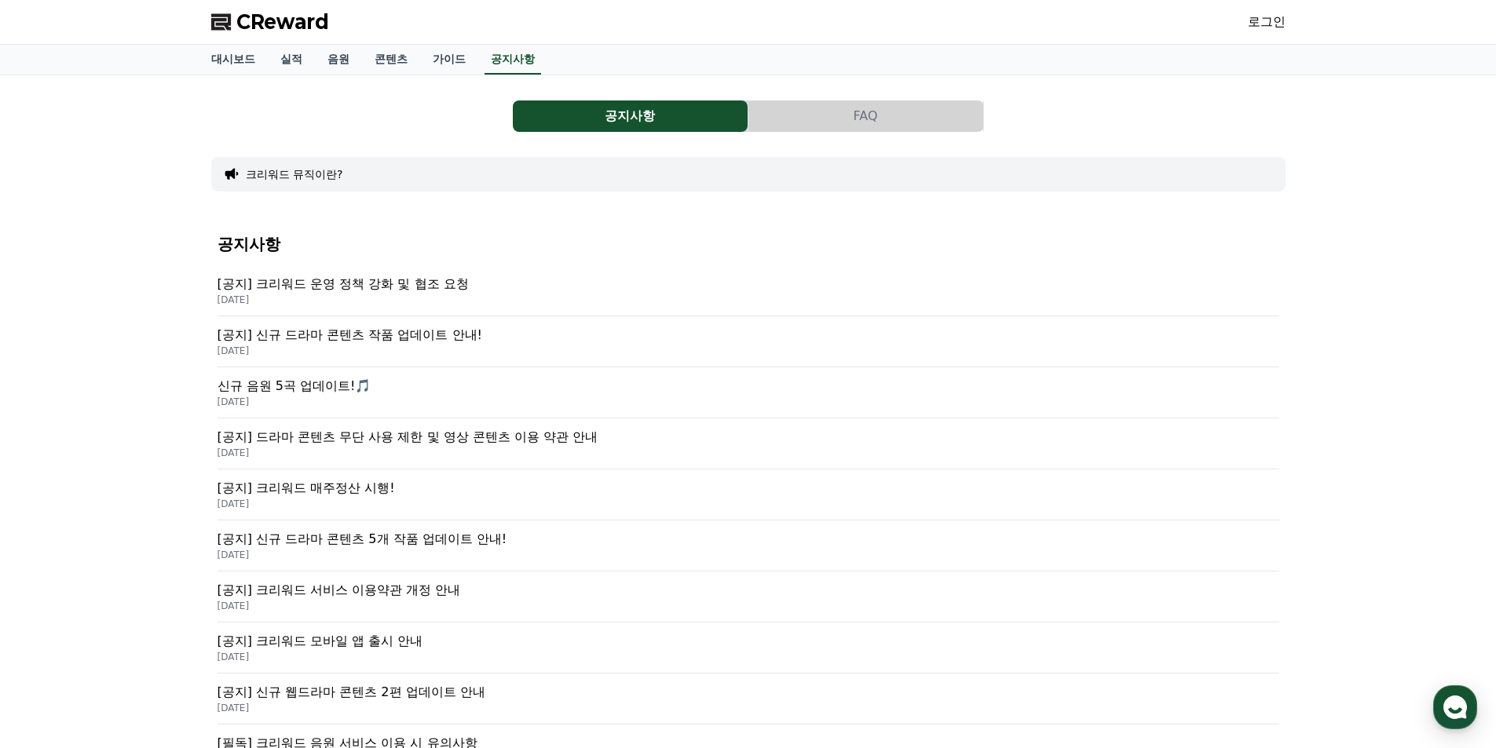
click at [475, 442] on p "[공지] 드라마 콘텐츠 무단 사용 제한 및 영상 콘텐츠 이용 약관 안내" at bounding box center [749, 437] width 1062 height 19
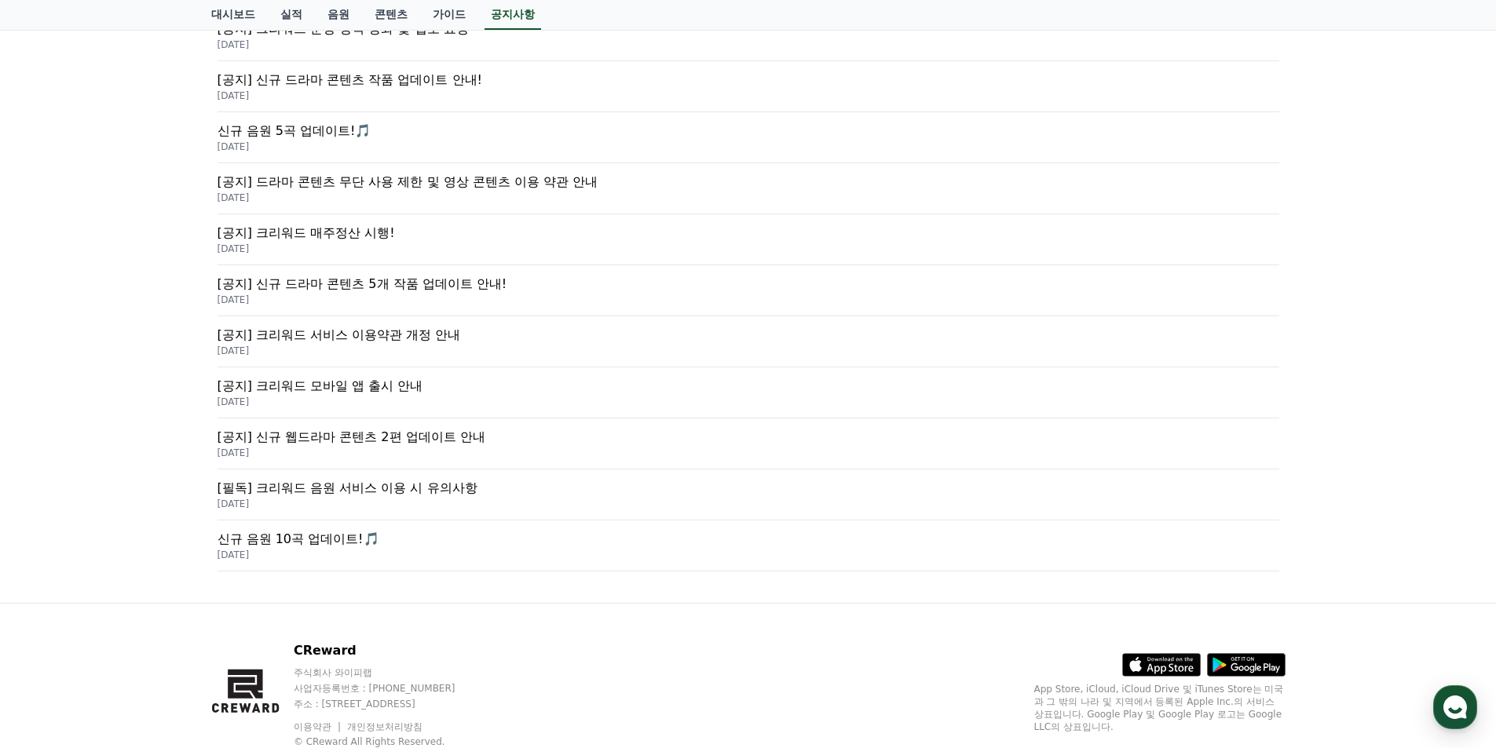
scroll to position [227, 0]
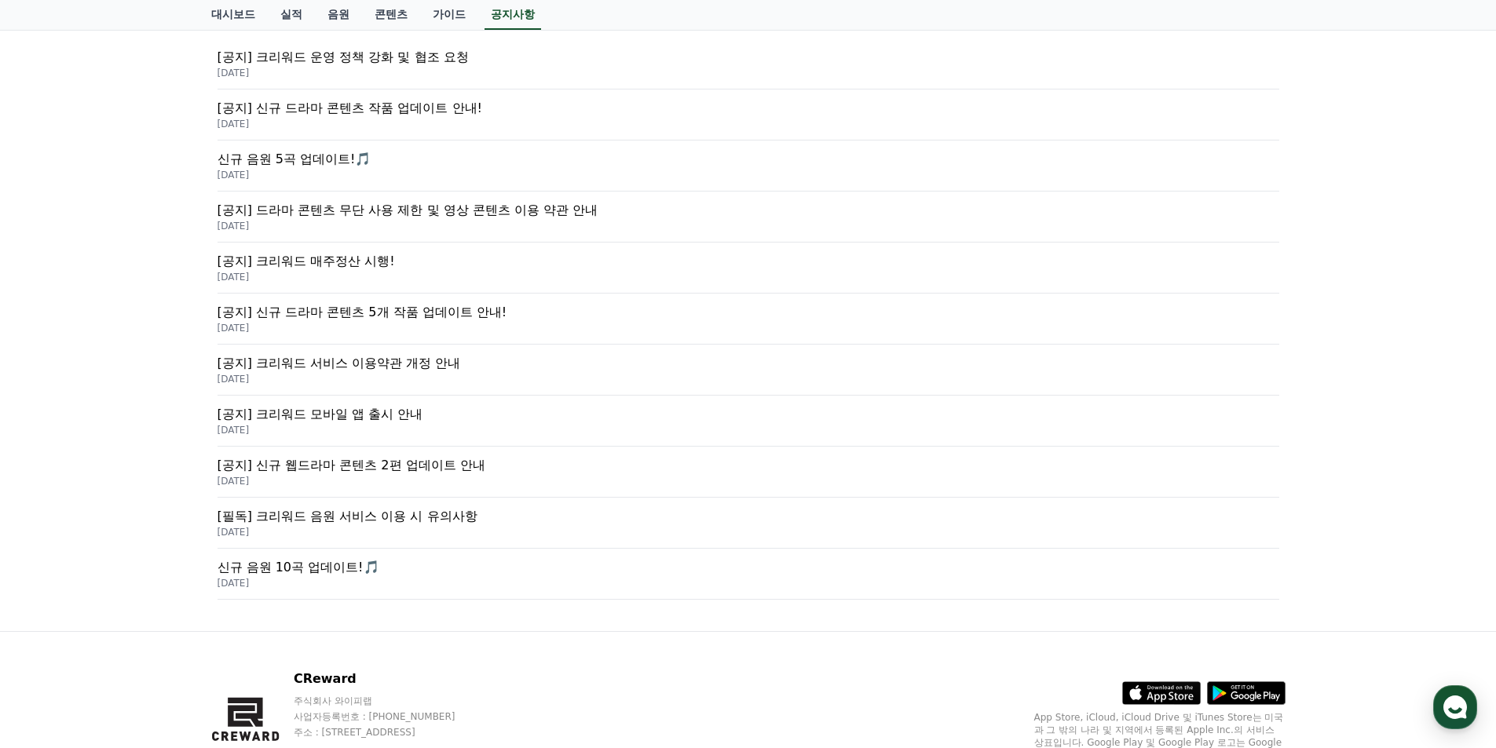
click at [337, 255] on p "[공지] 크리워드 매주정산 시행!" at bounding box center [749, 261] width 1062 height 19
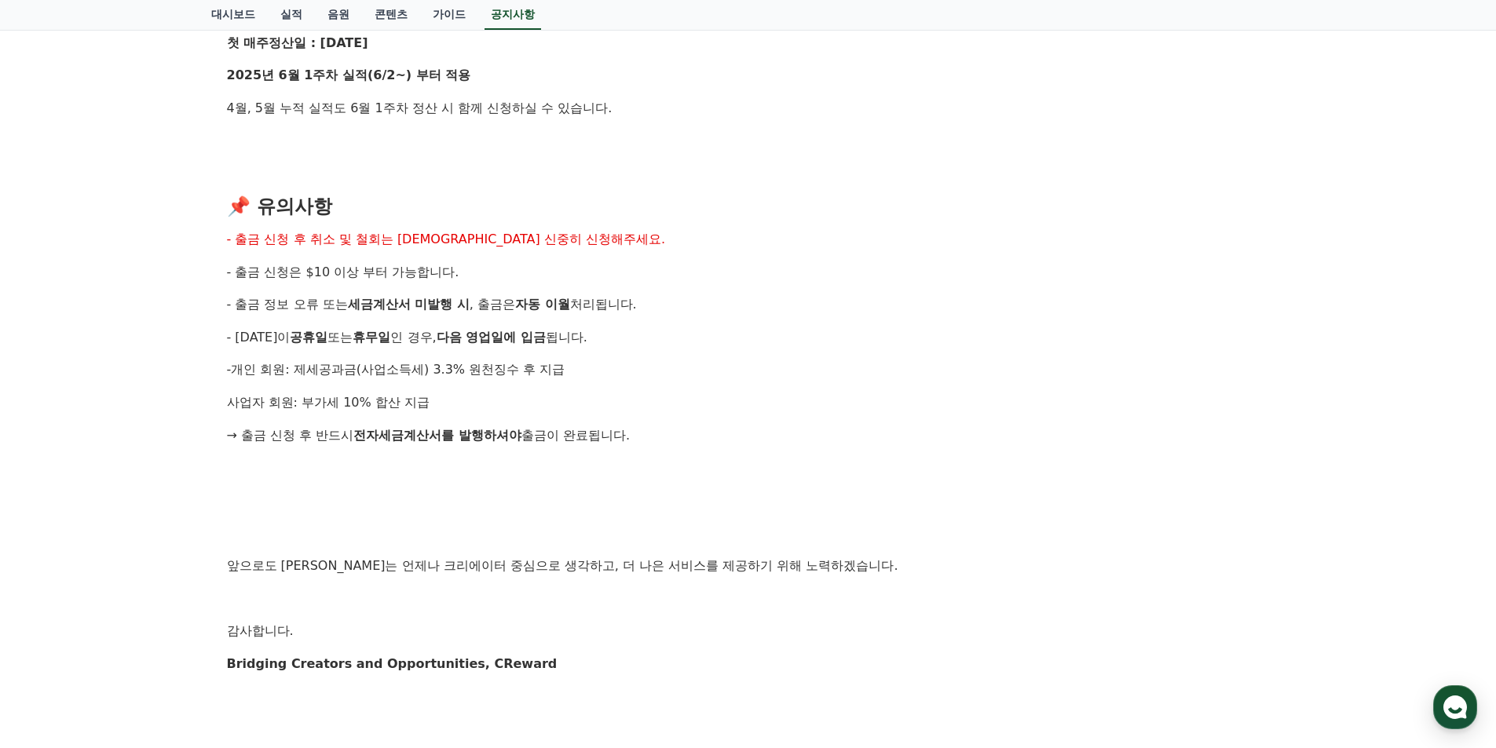
scroll to position [1698, 0]
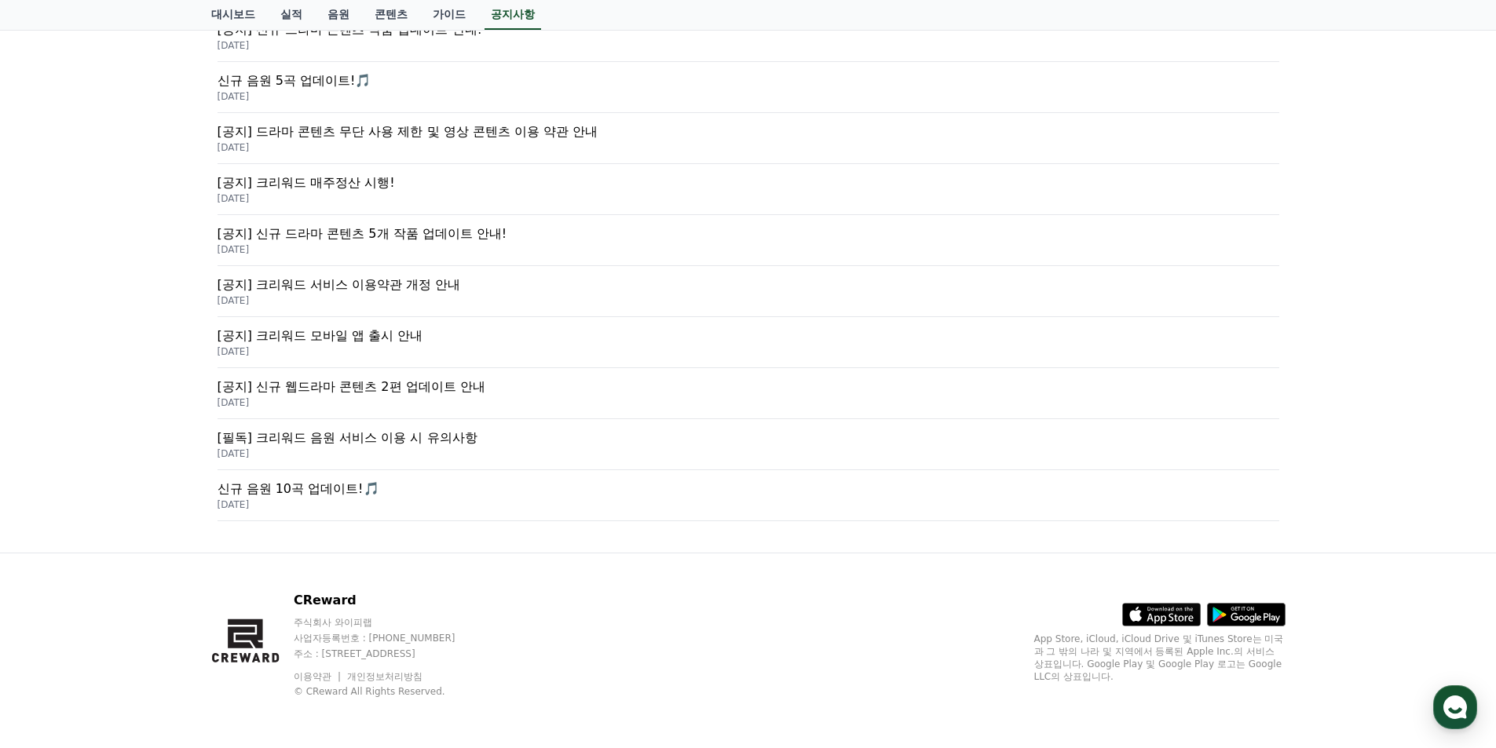
scroll to position [227, 0]
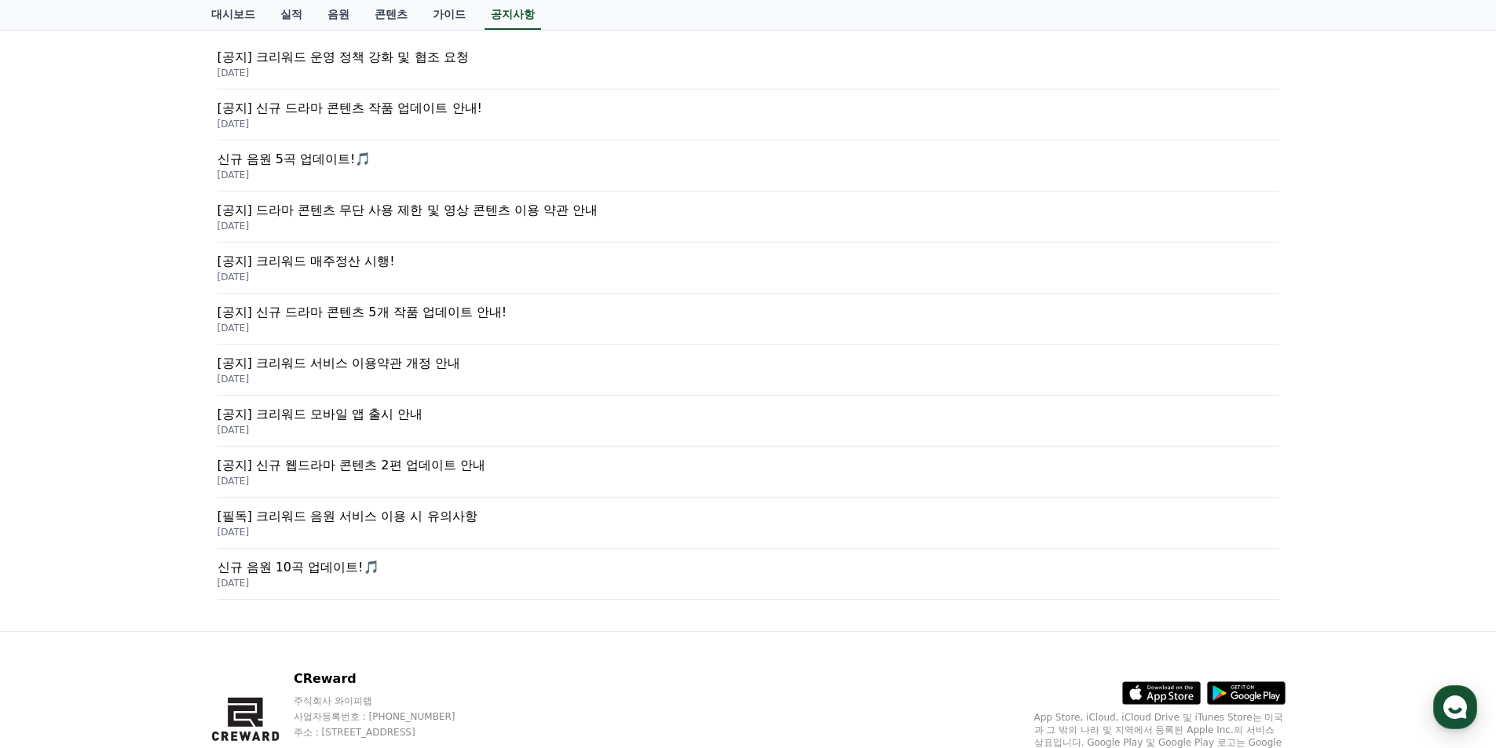
click at [430, 314] on p "[공지] 신규 드라마 콘텐츠 5개 작품 업데이트 안내!" at bounding box center [749, 312] width 1062 height 19
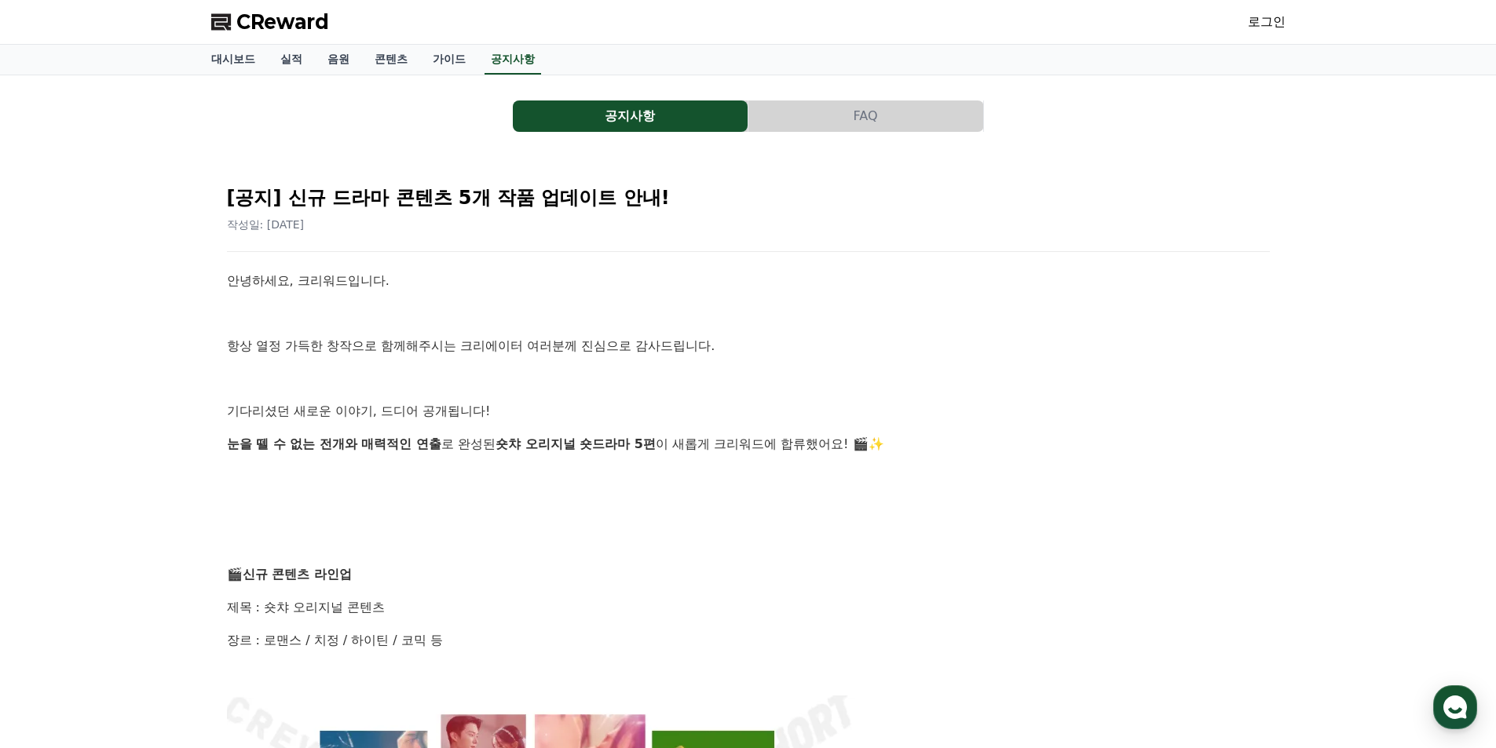
click at [1267, 28] on link "로그인" at bounding box center [1267, 22] width 38 height 19
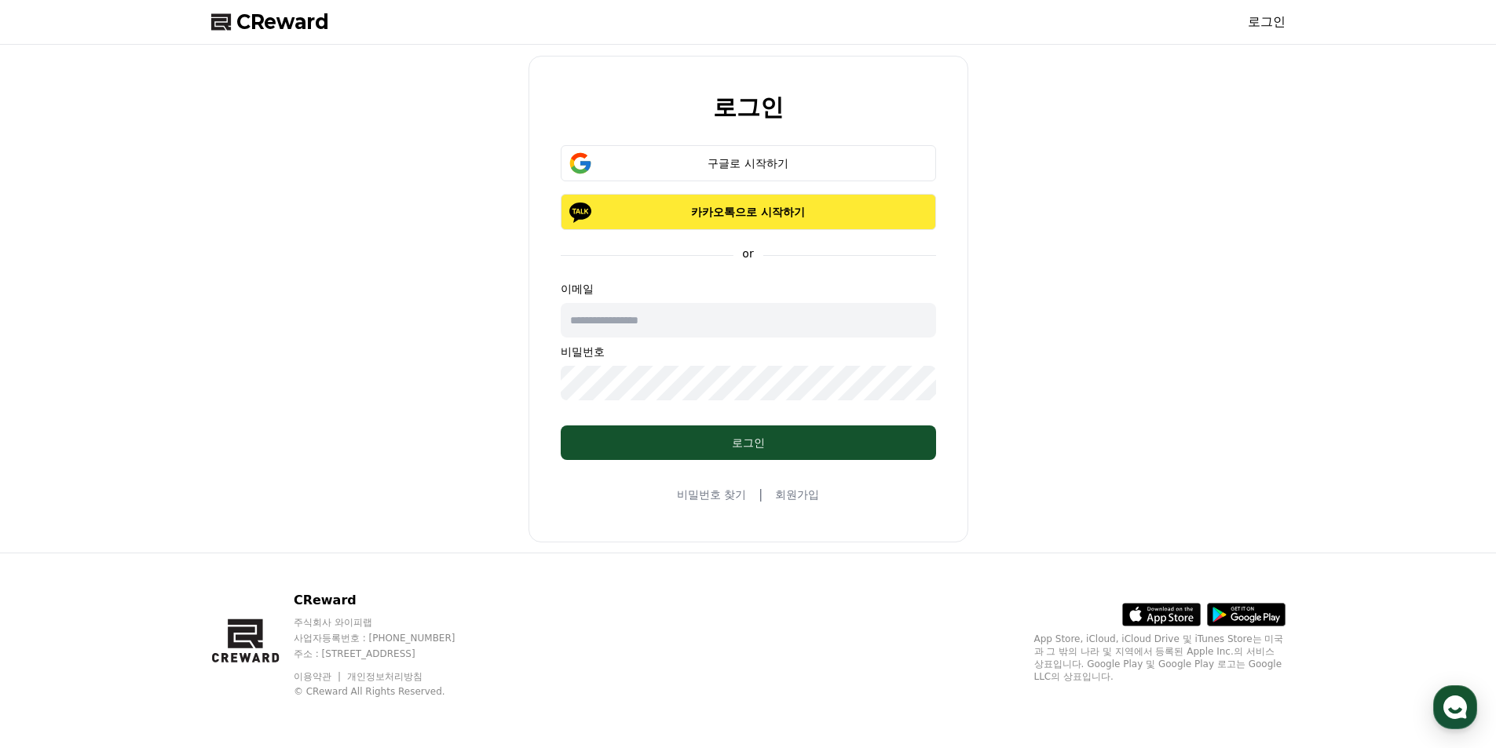
click at [750, 210] on p "카카오톡으로 시작하기" at bounding box center [749, 212] width 330 height 16
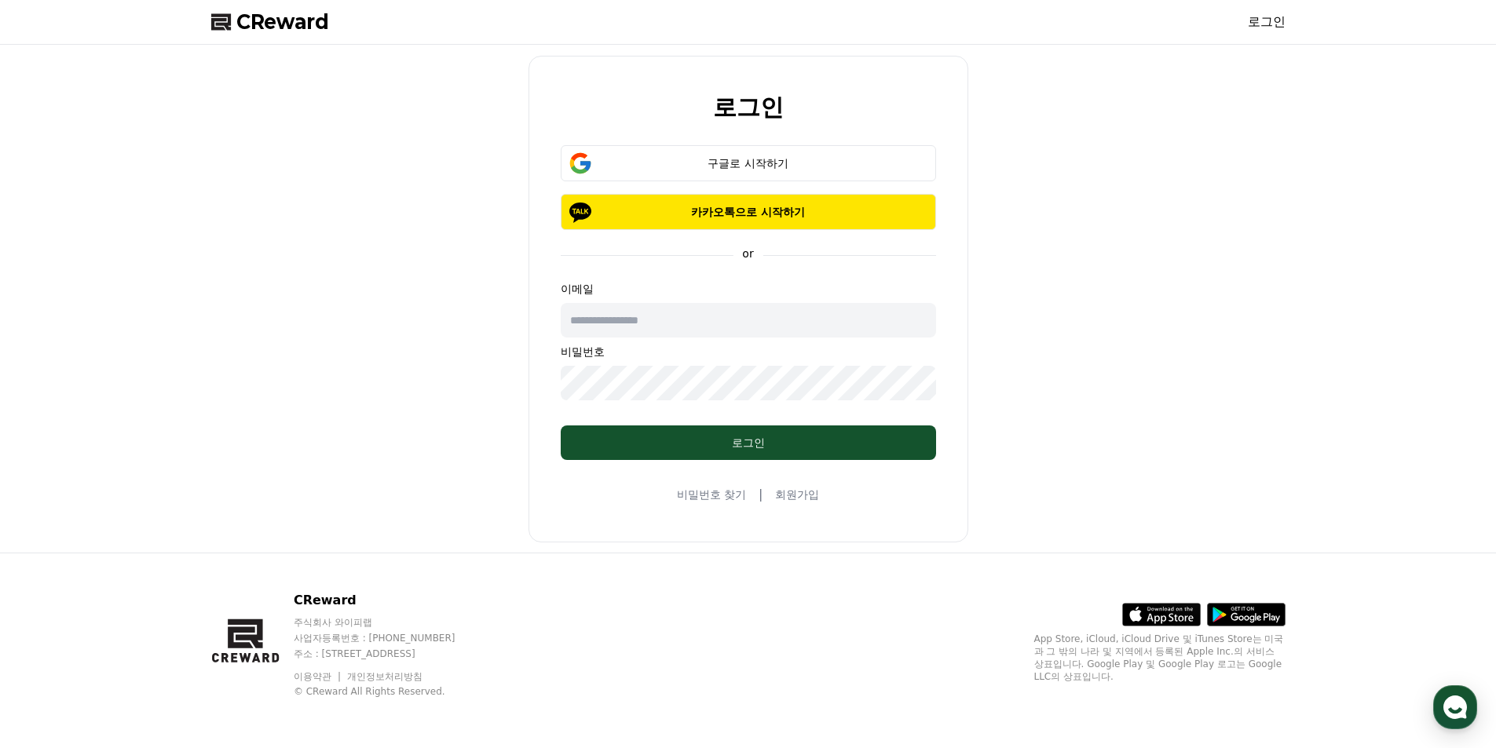
click at [264, 31] on span "CReward" at bounding box center [282, 21] width 93 height 25
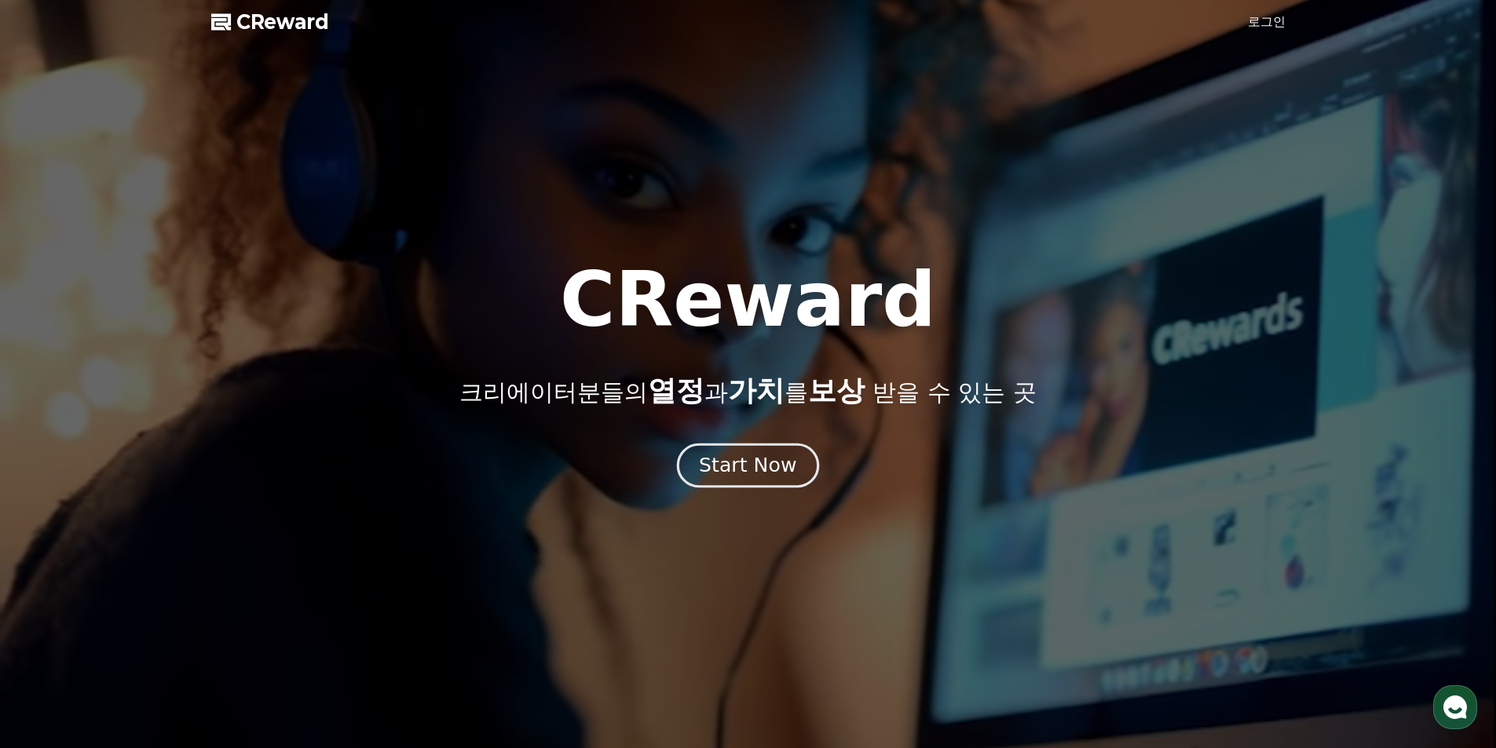
click at [759, 467] on div "Start Now" at bounding box center [747, 465] width 97 height 27
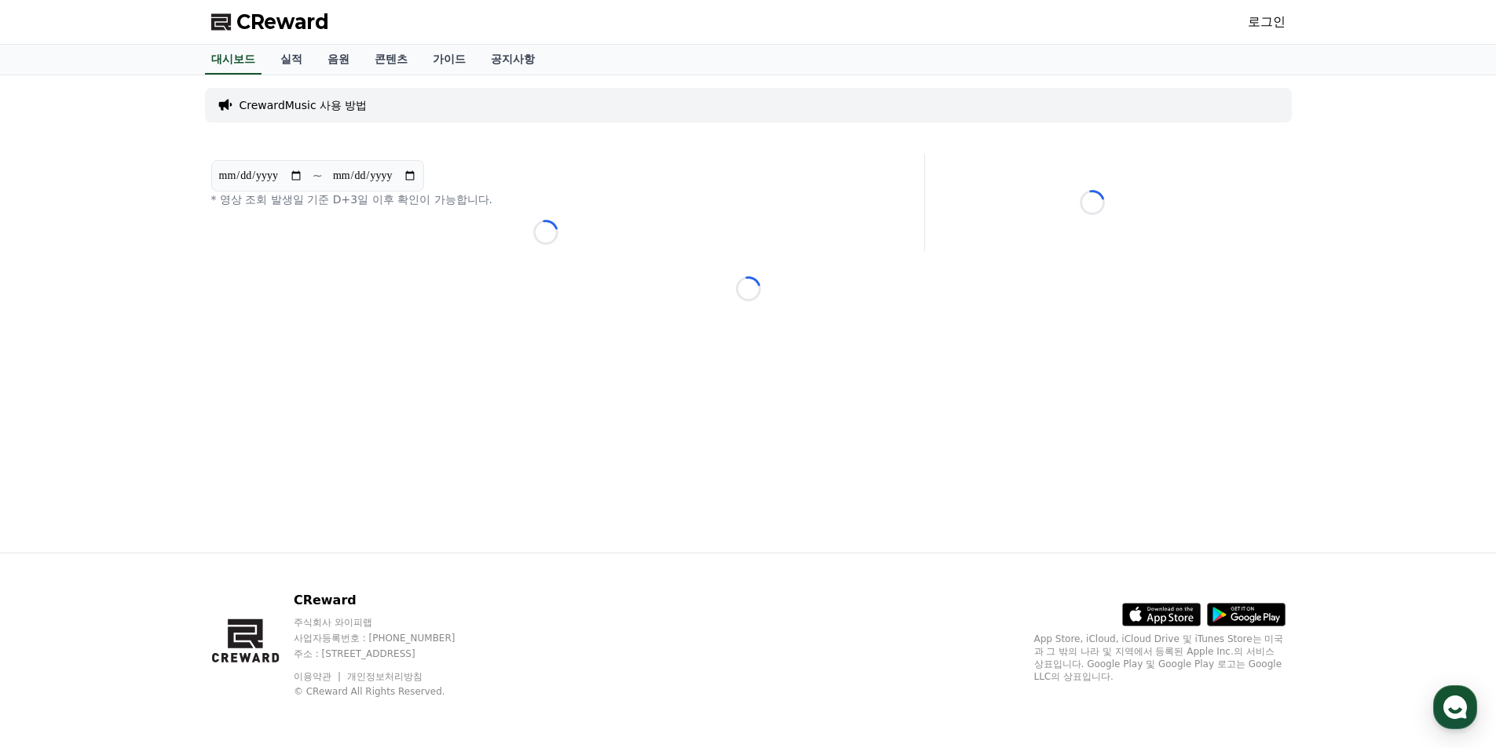
click at [336, 101] on p "CrewardMusic 사용 방법" at bounding box center [304, 105] width 128 height 16
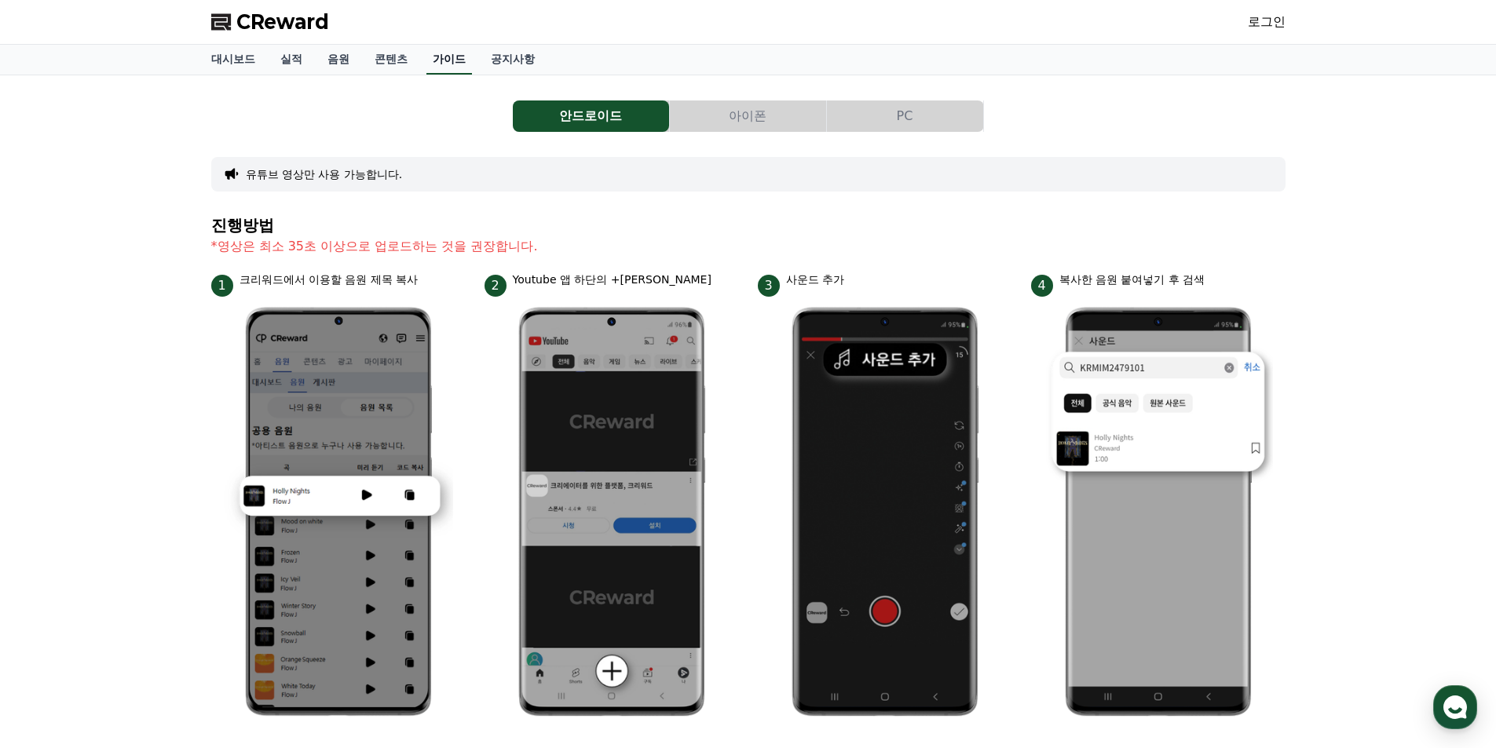
click at [426, 64] on link "가이드" at bounding box center [449, 60] width 46 height 30
click at [448, 68] on link "가이드" at bounding box center [449, 60] width 46 height 30
click at [753, 126] on button "아이폰" at bounding box center [748, 116] width 156 height 31
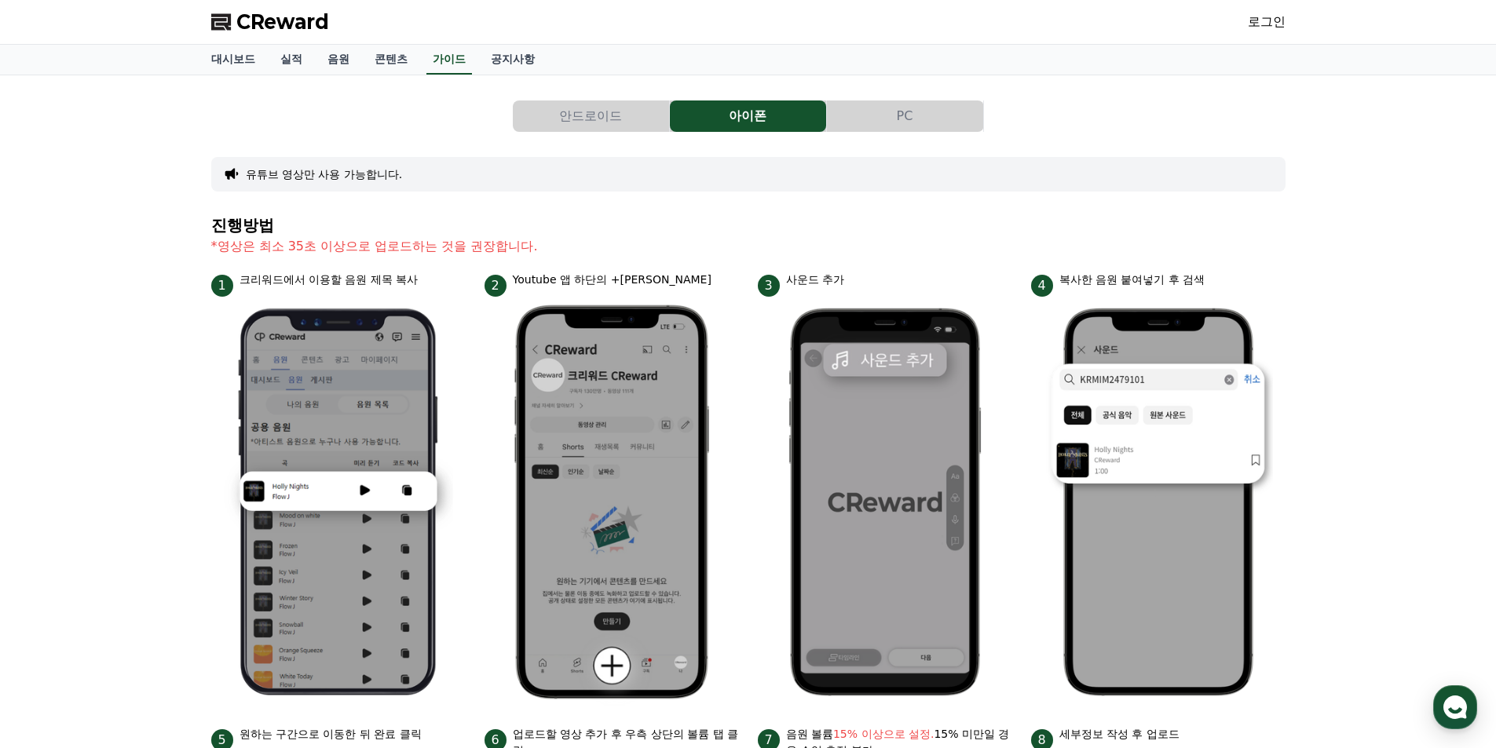
click at [873, 112] on button "PC" at bounding box center [905, 116] width 156 height 31
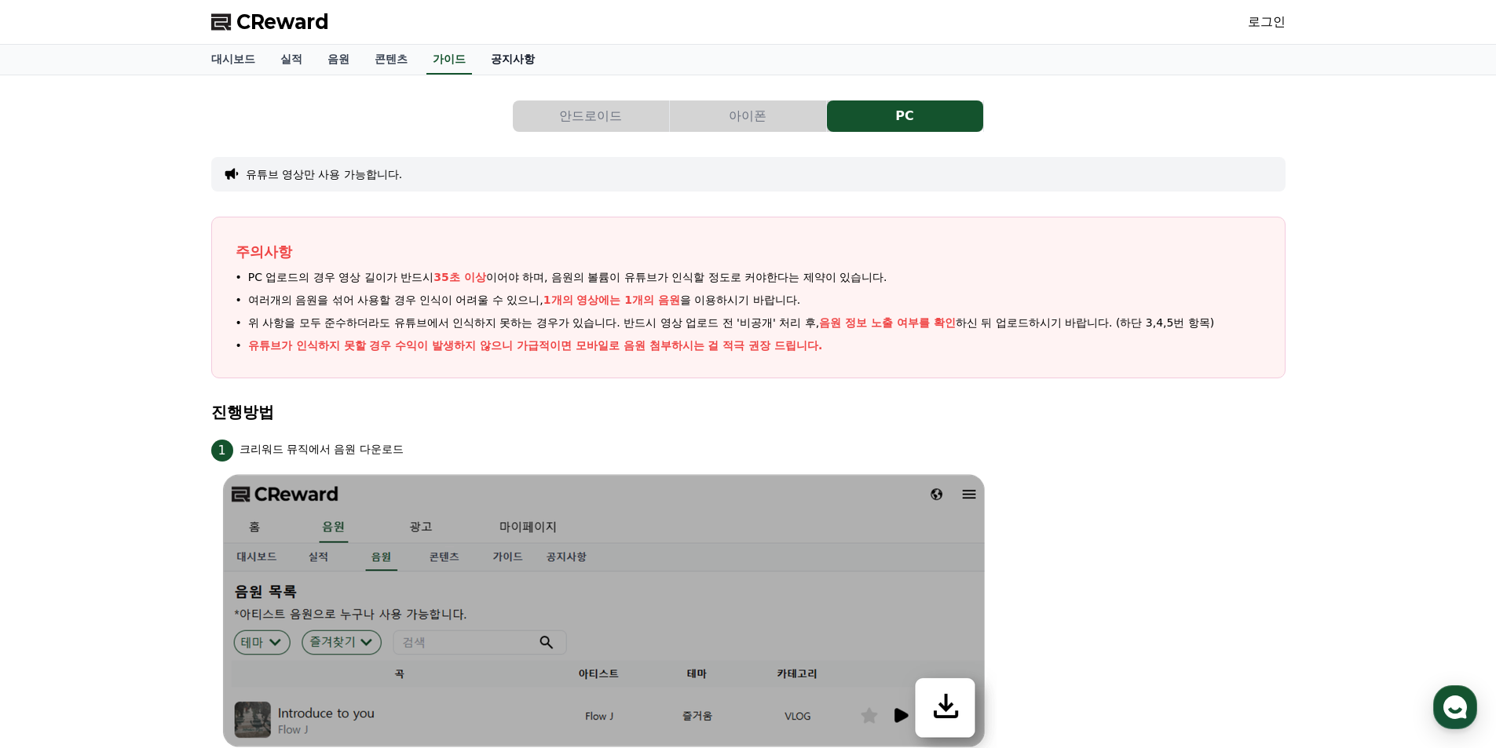
click at [513, 56] on link "공지사항" at bounding box center [512, 60] width 69 height 30
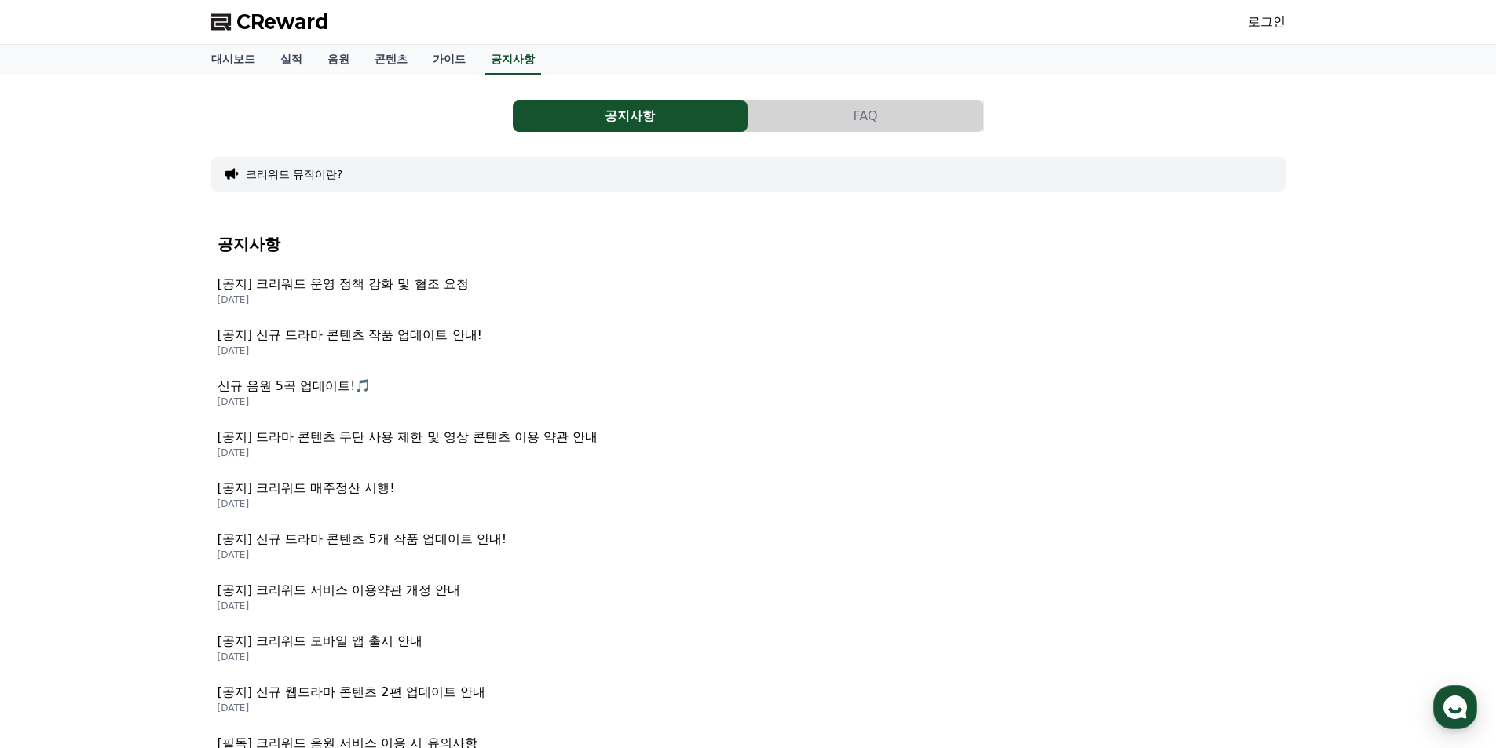
click at [385, 291] on p "[공지] 크리워드 운영 정책 강화 및 협조 요청" at bounding box center [749, 284] width 1062 height 19
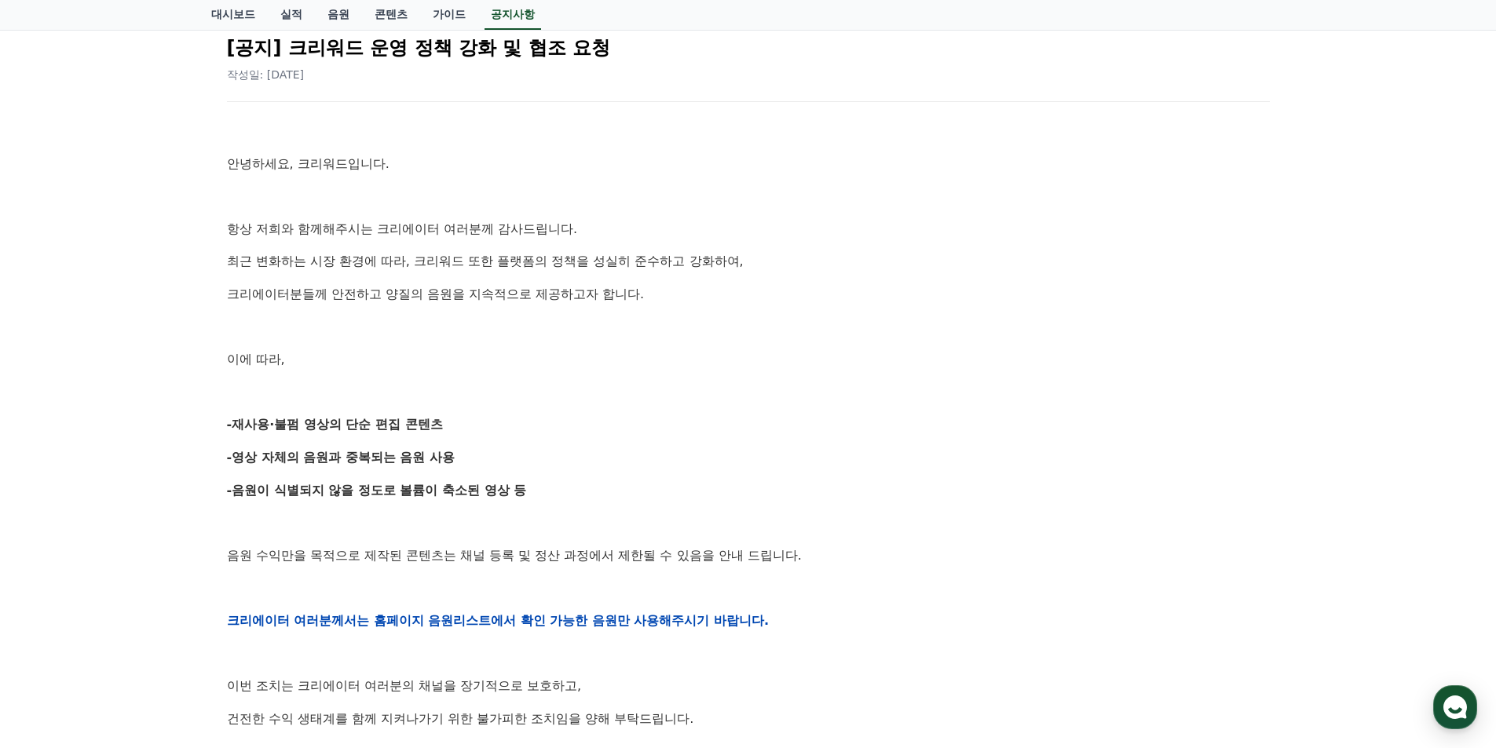
scroll to position [157, 0]
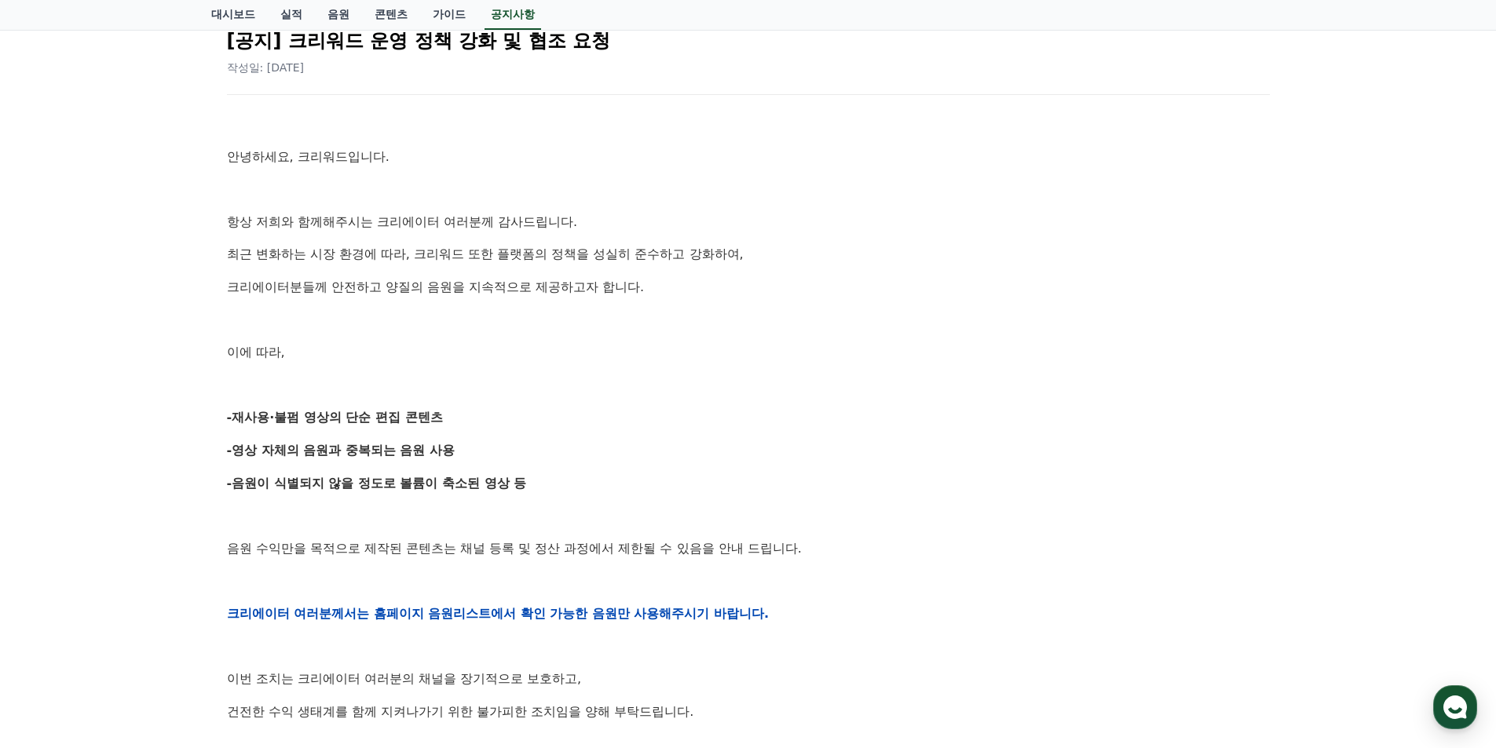
drag, startPoint x: 278, startPoint y: 422, endPoint x: 475, endPoint y: 432, distance: 197.4
click at [454, 432] on div "안녕하세요, 크리워드입니다. 항상 저희와 함께해주시는 크리에이터 여러분께 감사드립니다. 최근 변화하는 시장 환경에 따라, 크리워드 또한 플랫폼…" at bounding box center [748, 614] width 1043 height 1000
click at [548, 425] on p "-재사용·불펌 영상의 단순 편집 콘텐츠" at bounding box center [748, 418] width 1043 height 20
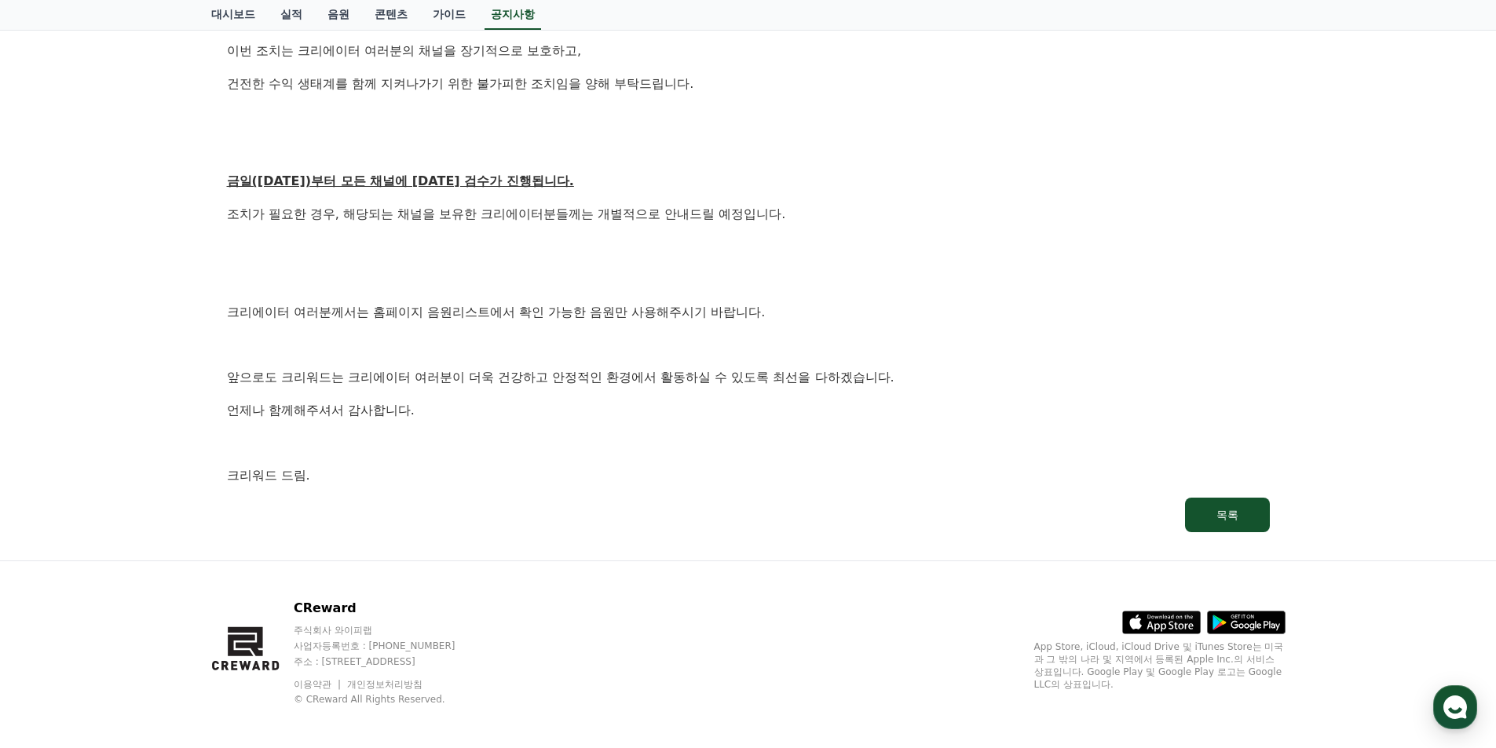
scroll to position [793, 0]
